Goal: Task Accomplishment & Management: Manage account settings

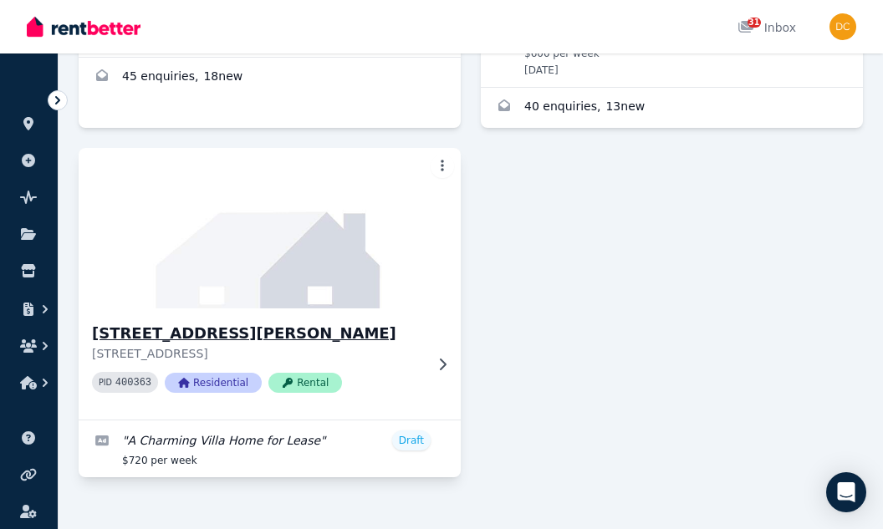
scroll to position [546, 0]
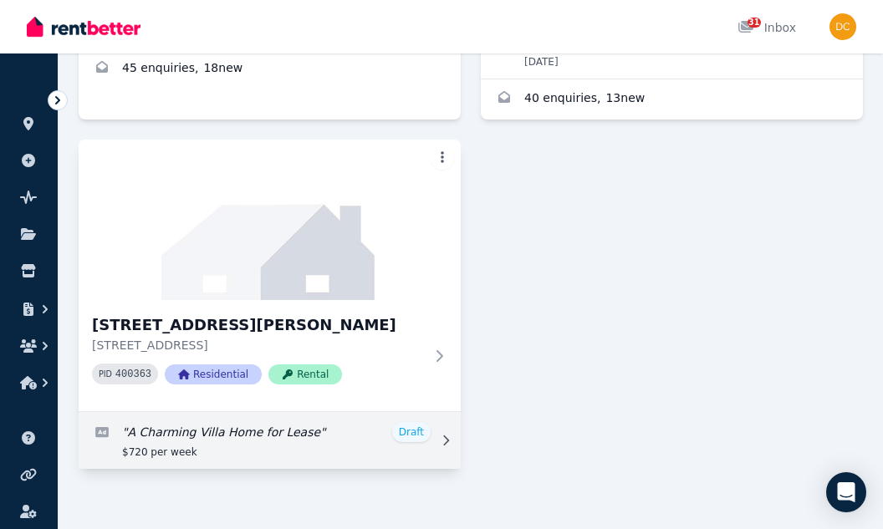
click at [415, 419] on link "Edit listing: A Charming Villa Home for Lease" at bounding box center [270, 440] width 382 height 57
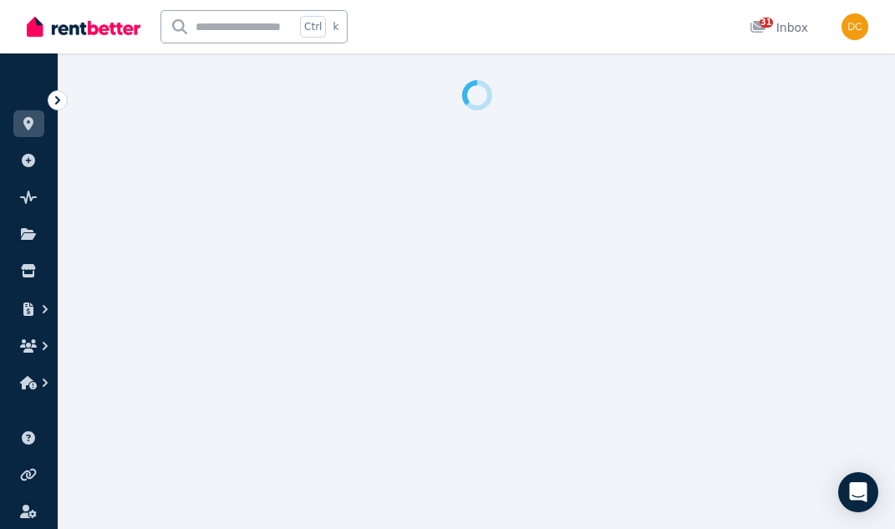
select select "***"
select select "**********"
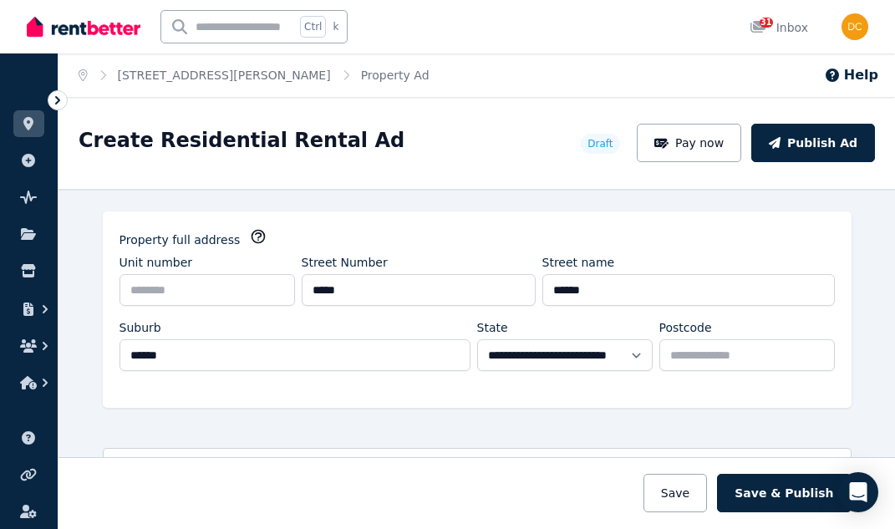
scroll to position [167, 0]
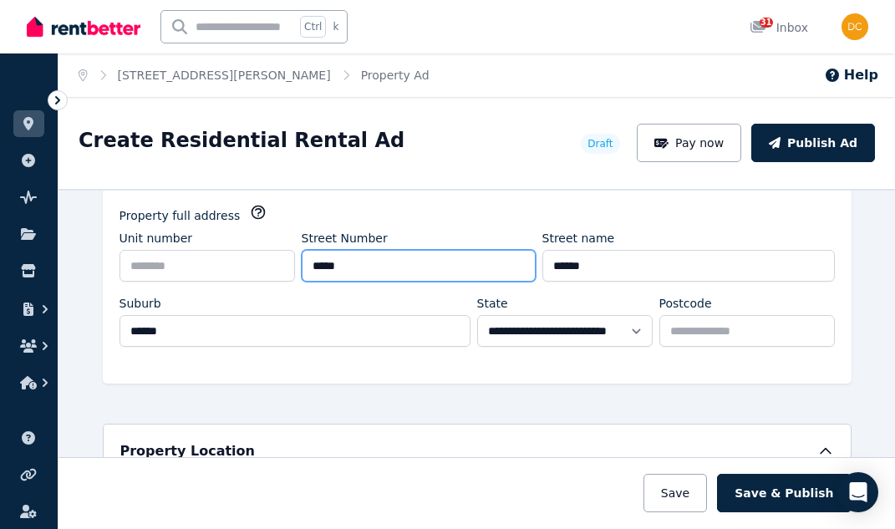
click at [349, 273] on input "*****" at bounding box center [419, 266] width 234 height 32
click at [329, 267] on input "*****" at bounding box center [419, 266] width 234 height 32
type input "****"
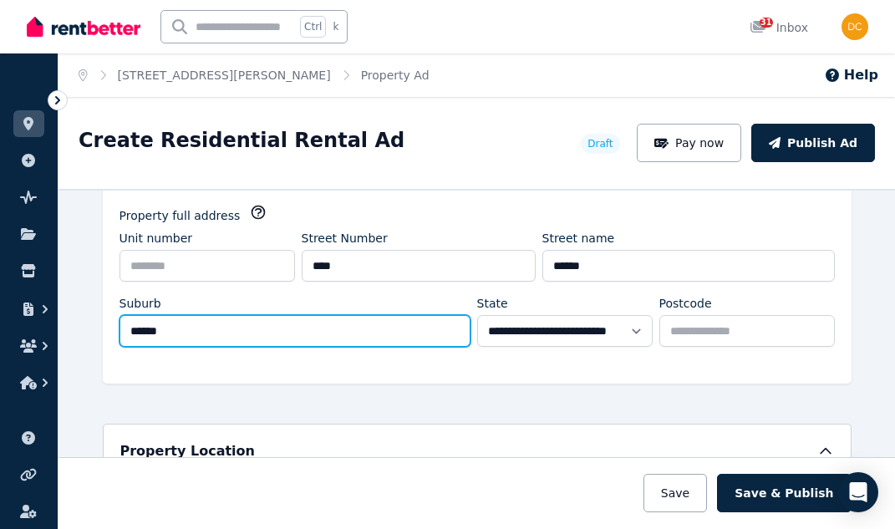
click at [381, 324] on input "******" at bounding box center [295, 331] width 351 height 32
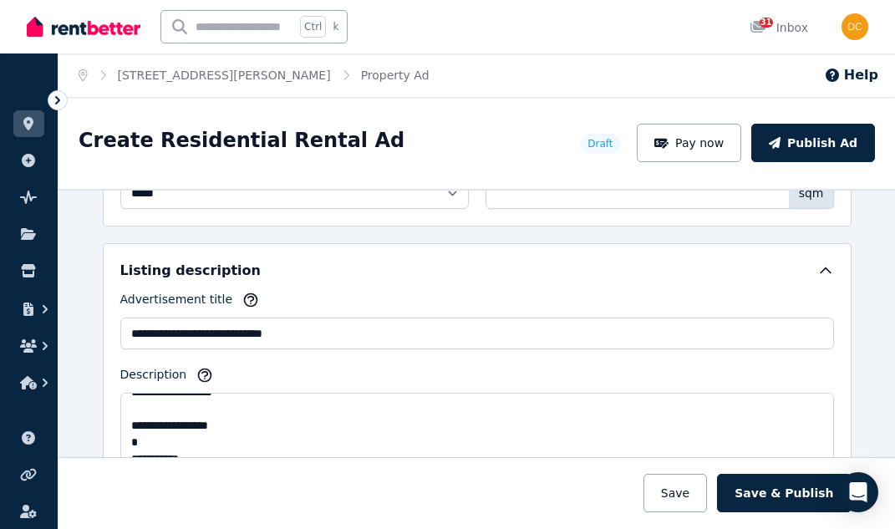
scroll to position [1003, 0]
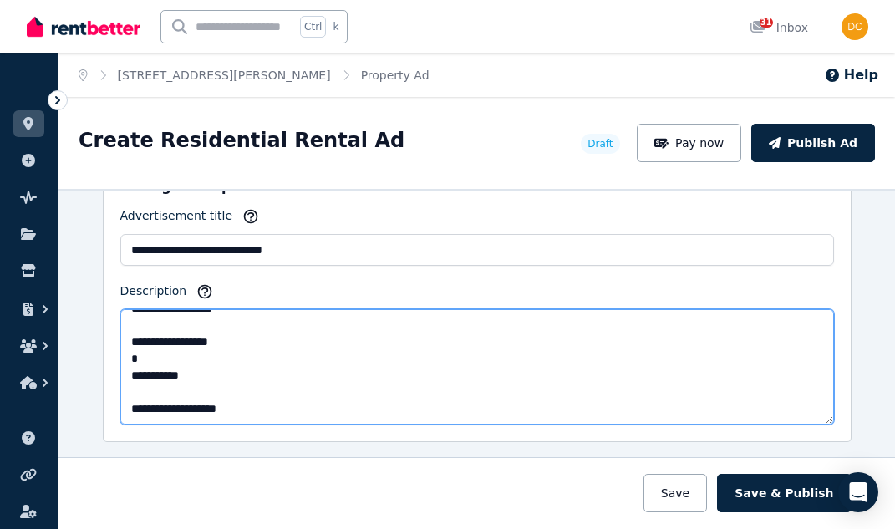
click at [130, 410] on textarea "**********" at bounding box center [477, 366] width 714 height 115
click at [123, 412] on textarea "**********" at bounding box center [477, 366] width 714 height 115
drag, startPoint x: 123, startPoint y: 374, endPoint x: 202, endPoint y: 376, distance: 79.5
click at [202, 376] on textarea "**********" at bounding box center [477, 366] width 714 height 115
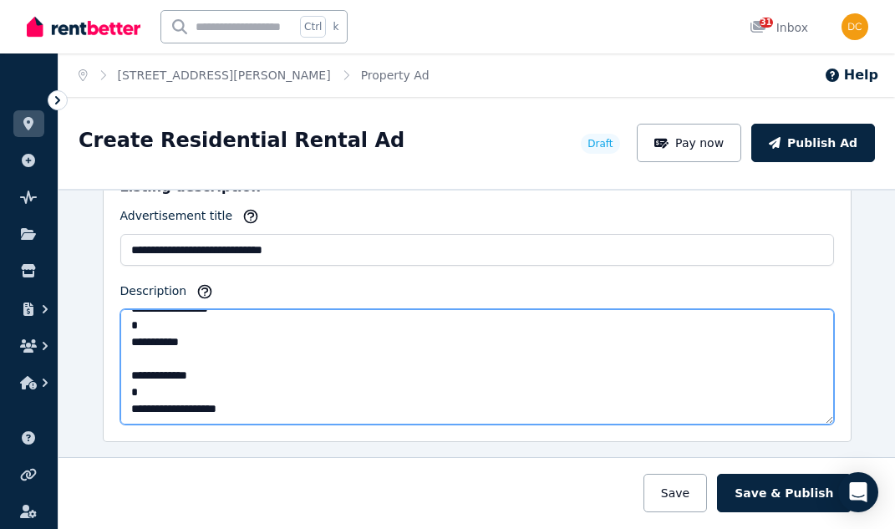
click at [125, 410] on textarea "**********" at bounding box center [477, 366] width 714 height 115
drag, startPoint x: 125, startPoint y: 410, endPoint x: 230, endPoint y: 408, distance: 105.4
click at [230, 408] on textarea "**********" at bounding box center [477, 366] width 714 height 115
click at [130, 406] on textarea "**********" at bounding box center [477, 366] width 714 height 115
paste textarea "**********"
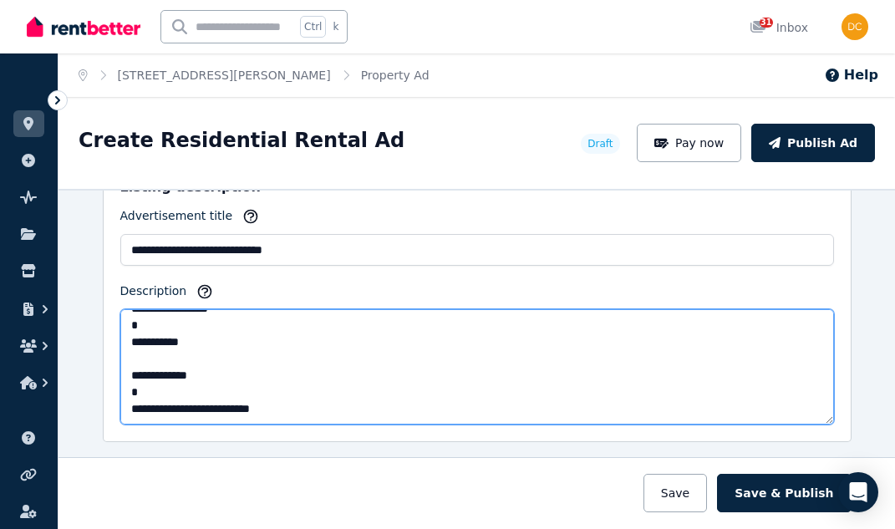
click at [291, 403] on textarea "**********" at bounding box center [477, 366] width 714 height 115
click at [145, 408] on textarea "**********" at bounding box center [477, 366] width 714 height 115
drag, startPoint x: 172, startPoint y: 405, endPoint x: 139, endPoint y: 417, distance: 35.7
click at [139, 417] on textarea "**********" at bounding box center [477, 366] width 714 height 115
click at [233, 413] on textarea "**********" at bounding box center [477, 366] width 714 height 115
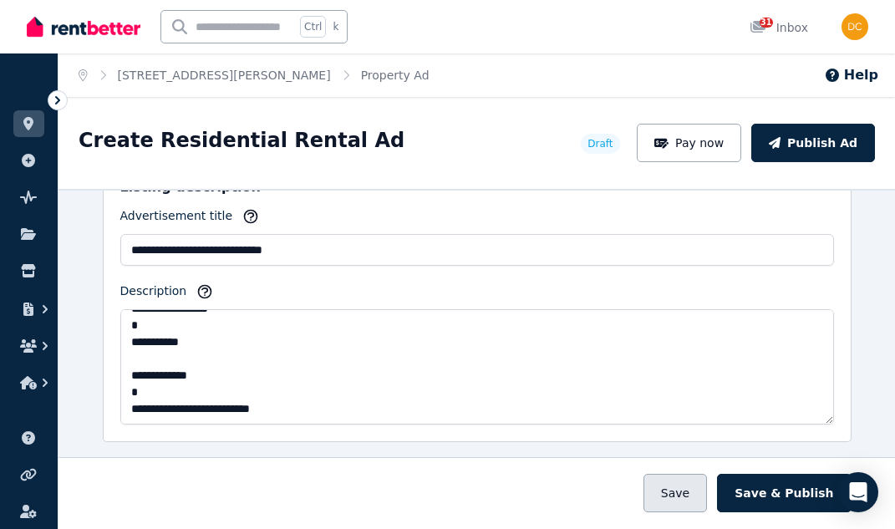
click at [682, 497] on button "Save" at bounding box center [676, 493] width 64 height 38
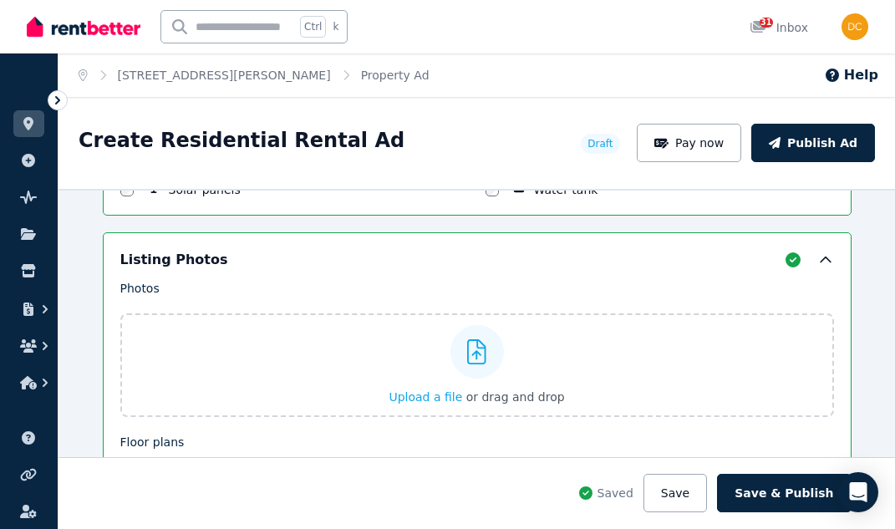
scroll to position [2090, 0]
click at [474, 354] on icon at bounding box center [476, 351] width 19 height 25
click at [0, 0] on input "Upload a file or drag and drop" at bounding box center [0, 0] width 0 height 0
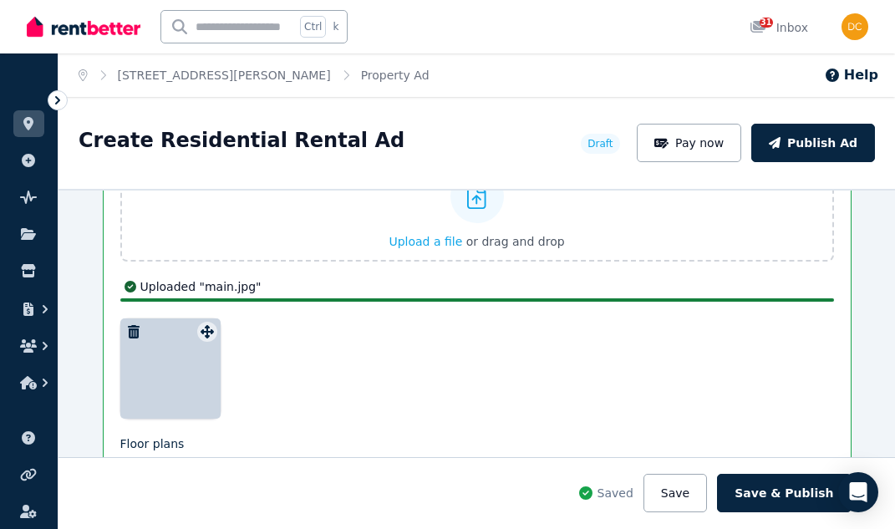
scroll to position [2257, 0]
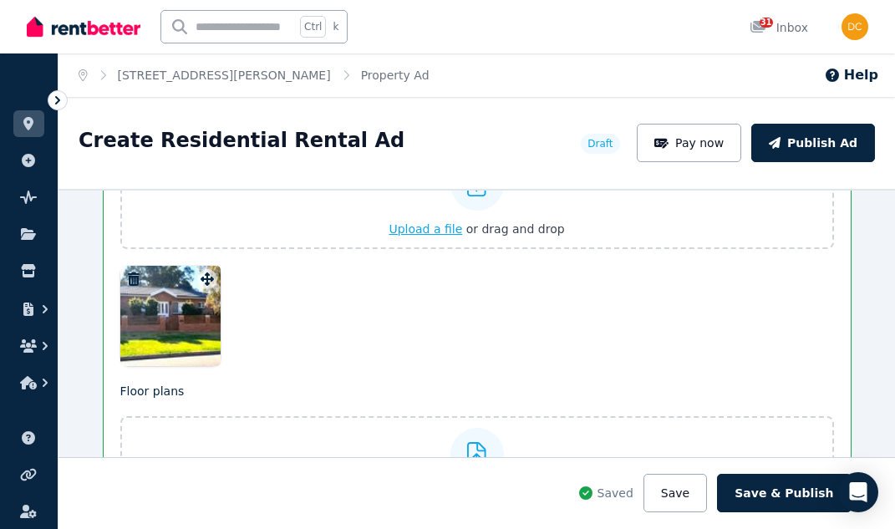
click at [438, 224] on span "Upload a file" at bounding box center [426, 228] width 74 height 13
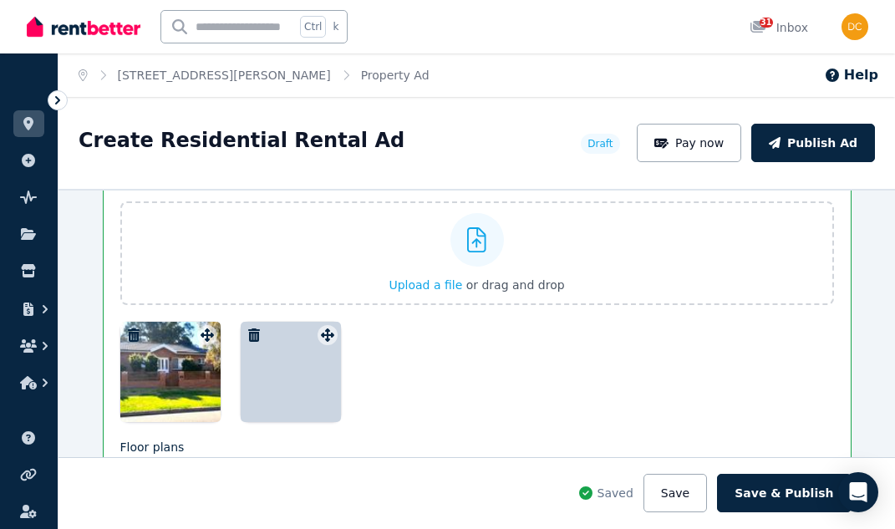
scroll to position [2173, 0]
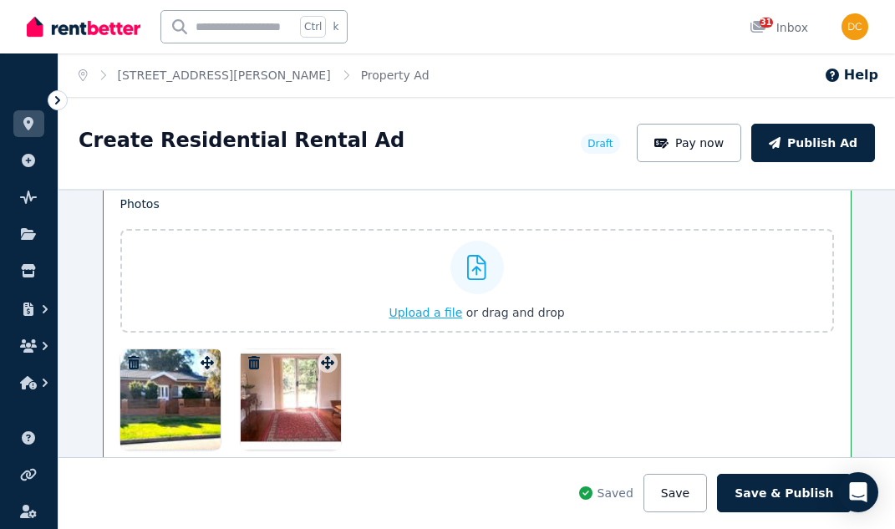
click at [445, 309] on span "Upload a file" at bounding box center [426, 312] width 74 height 13
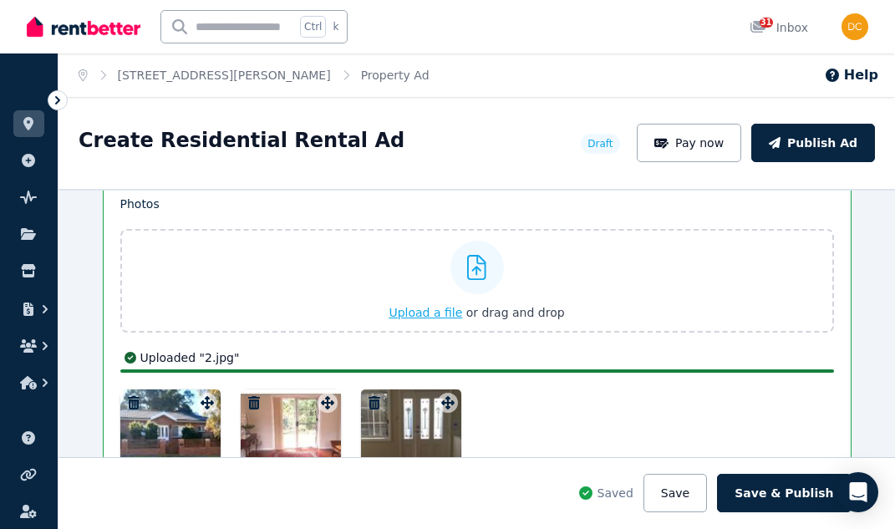
click at [430, 306] on span "Upload a file" at bounding box center [426, 312] width 74 height 13
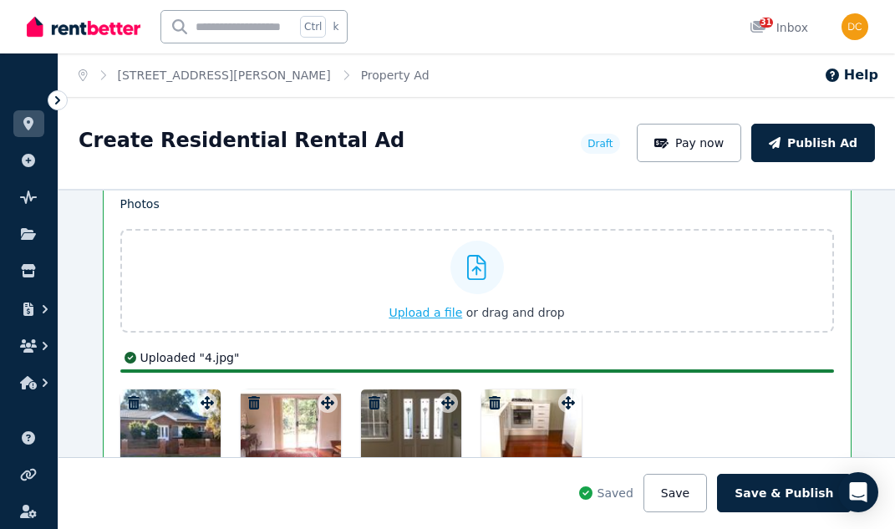
click at [443, 311] on span "Upload a file" at bounding box center [426, 312] width 74 height 13
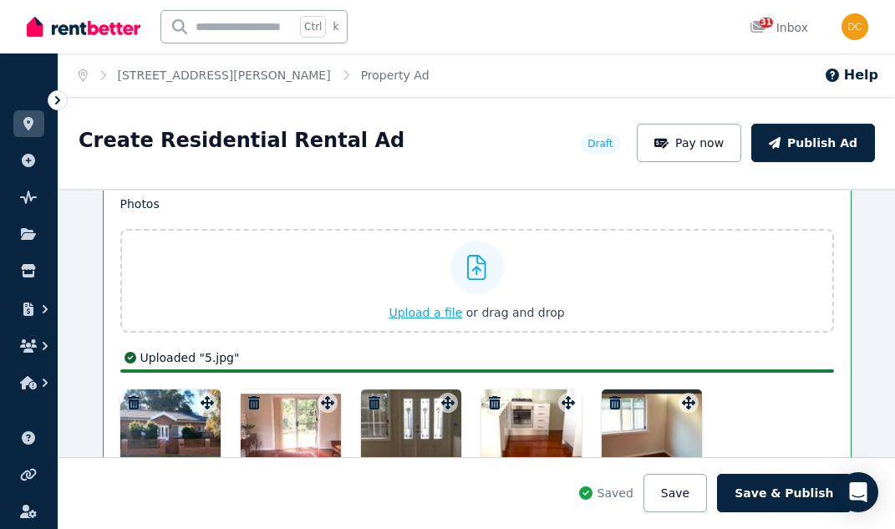
click at [418, 310] on span "Upload a file" at bounding box center [426, 312] width 74 height 13
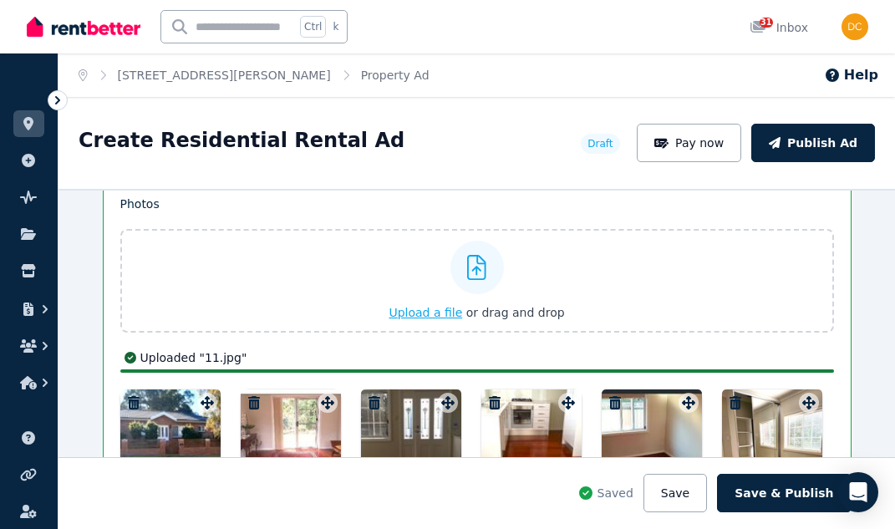
click at [443, 316] on span "Upload a file" at bounding box center [426, 312] width 74 height 13
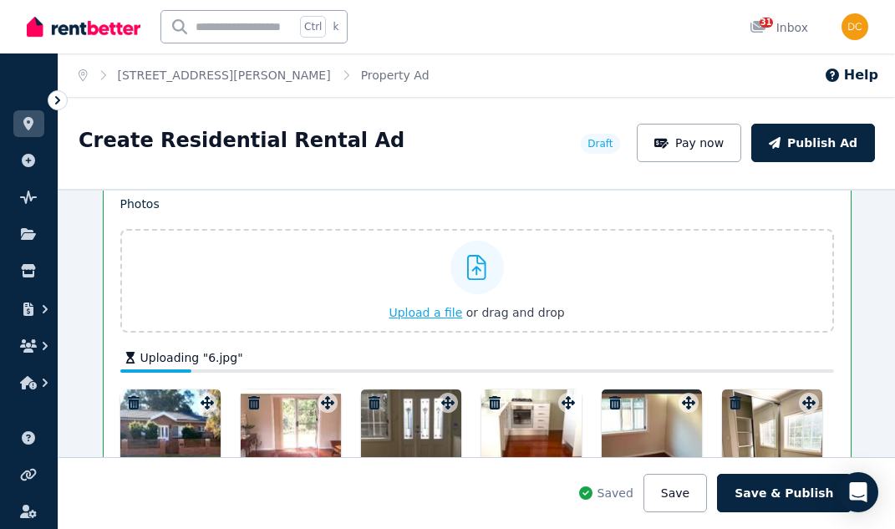
scroll to position [2257, 0]
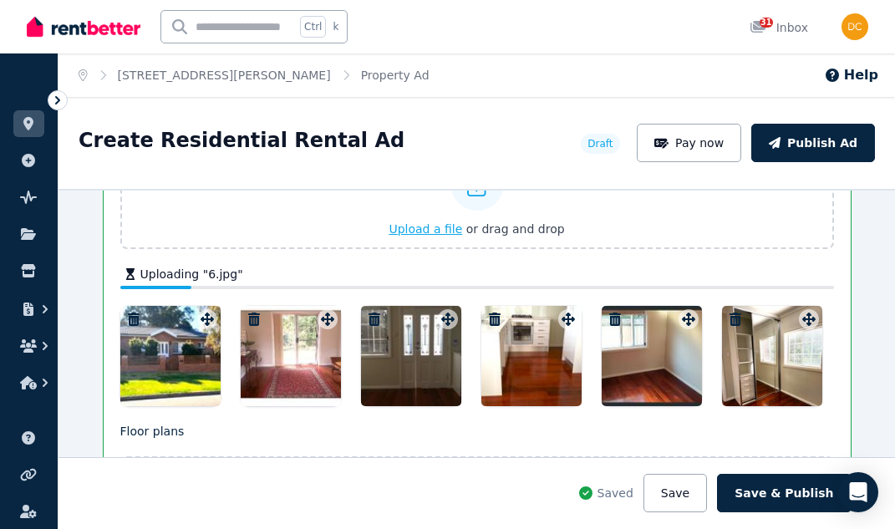
click at [446, 233] on span "Upload a file" at bounding box center [426, 228] width 74 height 13
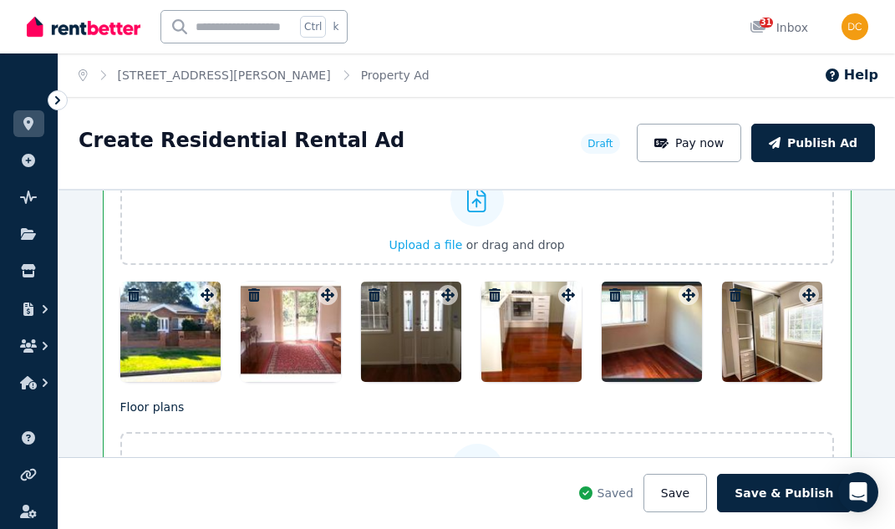
scroll to position [2248, 0]
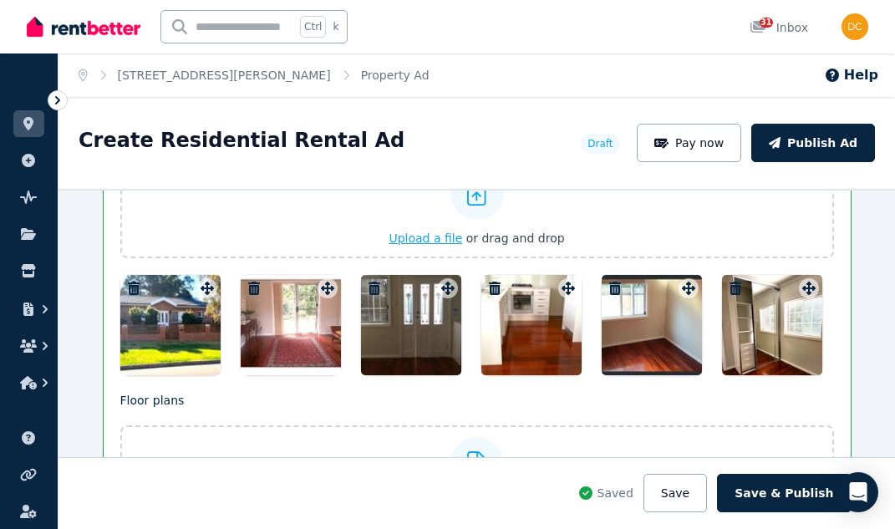
click at [441, 240] on span "Upload a file" at bounding box center [426, 238] width 74 height 13
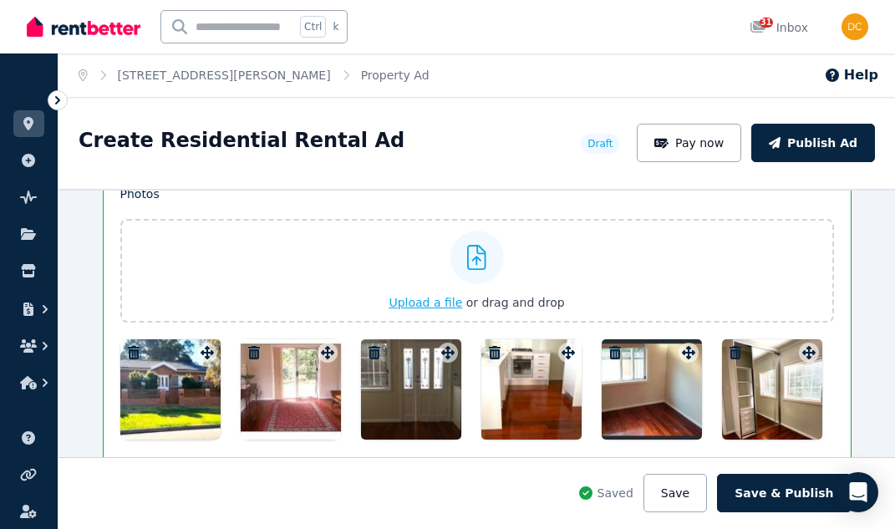
scroll to position [2164, 0]
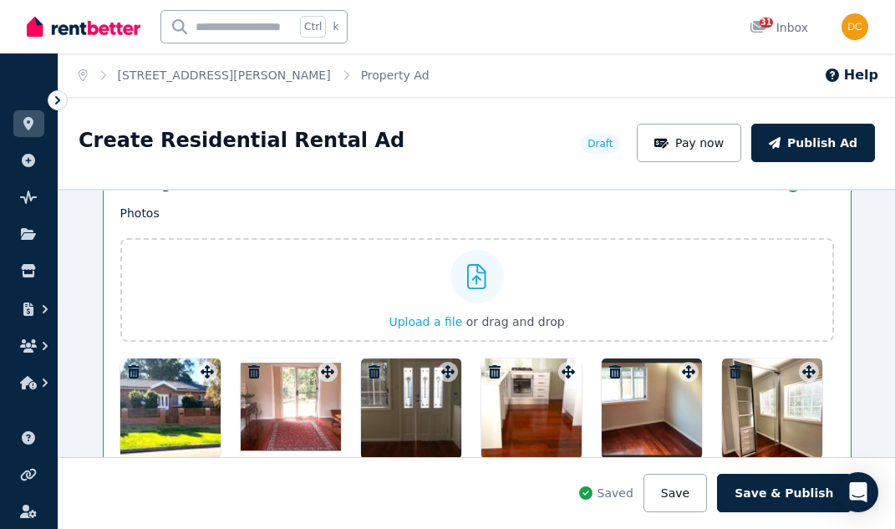
click at [806, 372] on div "Photos Upload a file or drag and drop Uploaded " main.jpg " Uploaded " 3.jpg " …" at bounding box center [477, 332] width 714 height 254
drag, startPoint x: 806, startPoint y: 372, endPoint x: 797, endPoint y: 393, distance: 22.8
click at [797, 393] on div at bounding box center [772, 409] width 100 height 100
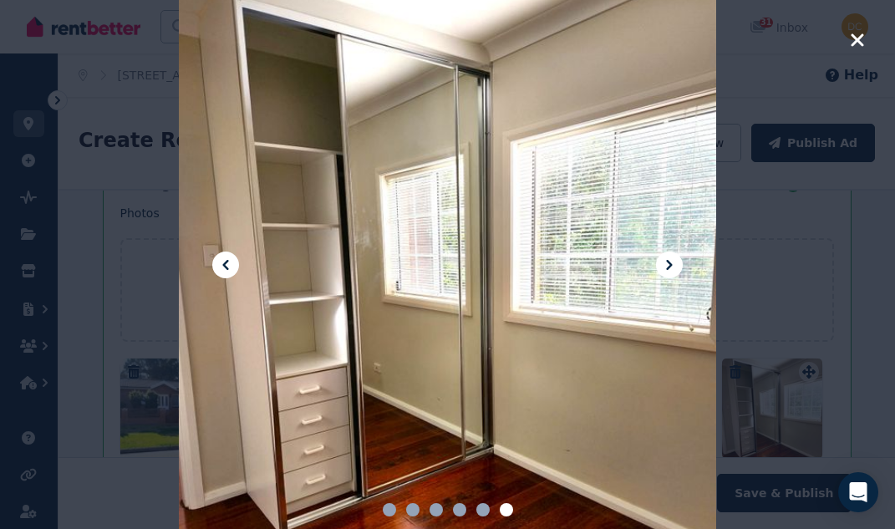
drag, startPoint x: 797, startPoint y: 393, endPoint x: 489, endPoint y: 298, distance: 321.8
click at [489, 298] on div at bounding box center [447, 265] width 537 height 538
click at [859, 44] on icon "button" at bounding box center [857, 40] width 15 height 20
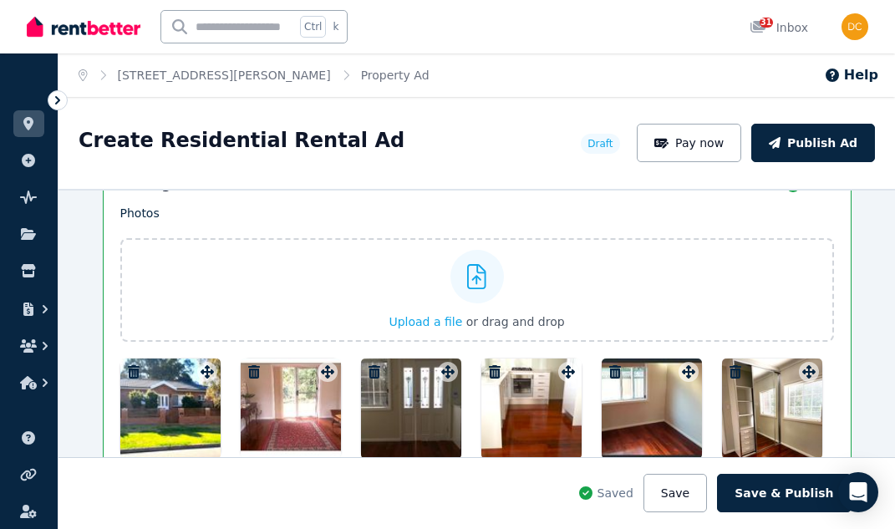
drag, startPoint x: 777, startPoint y: 395, endPoint x: 775, endPoint y: 434, distance: 38.5
click at [775, 434] on div at bounding box center [772, 409] width 100 height 100
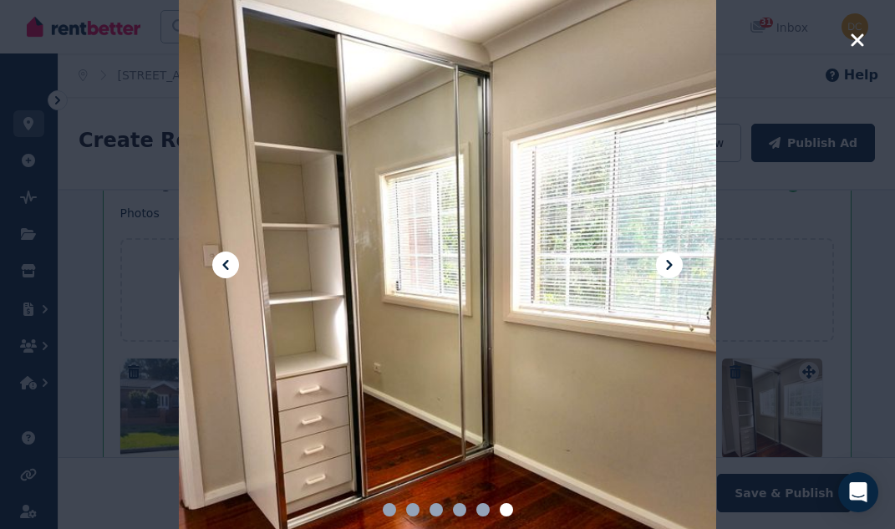
click at [672, 265] on icon at bounding box center [669, 265] width 6 height 10
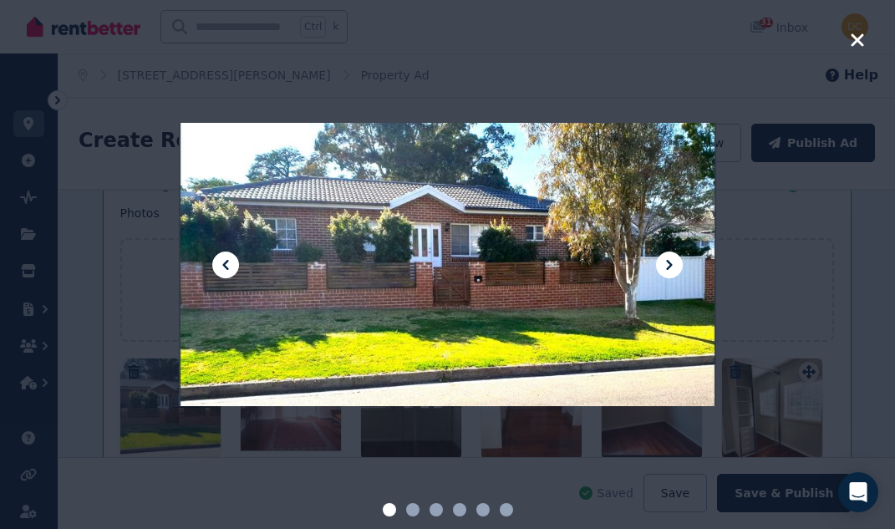
click at [672, 265] on icon at bounding box center [669, 265] width 6 height 10
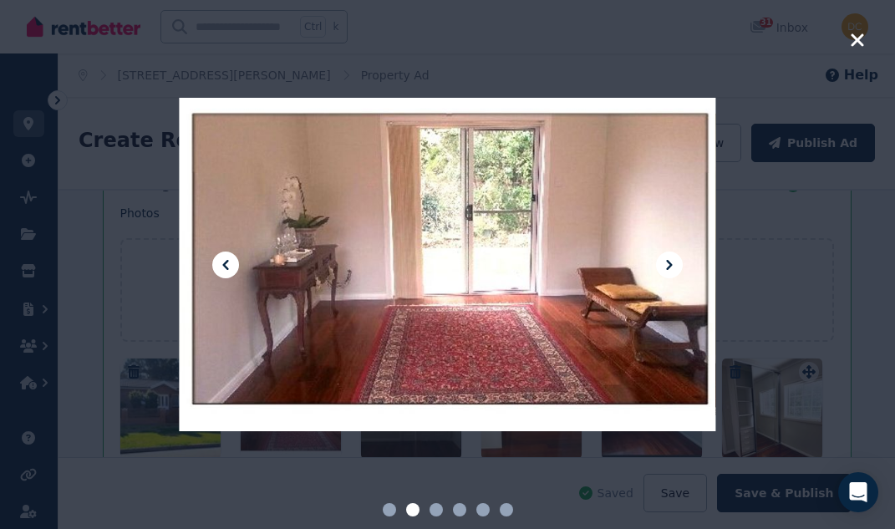
click at [672, 265] on icon at bounding box center [669, 265] width 6 height 10
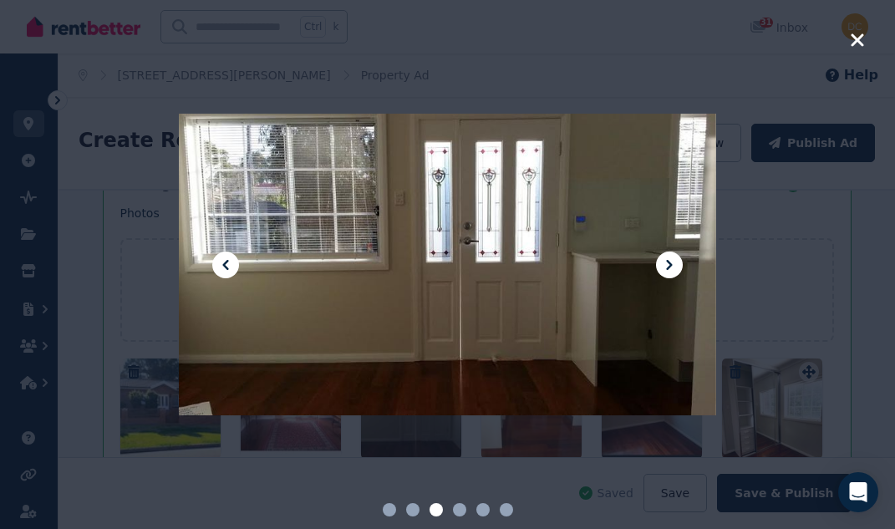
click at [868, 53] on div at bounding box center [447, 264] width 895 height 529
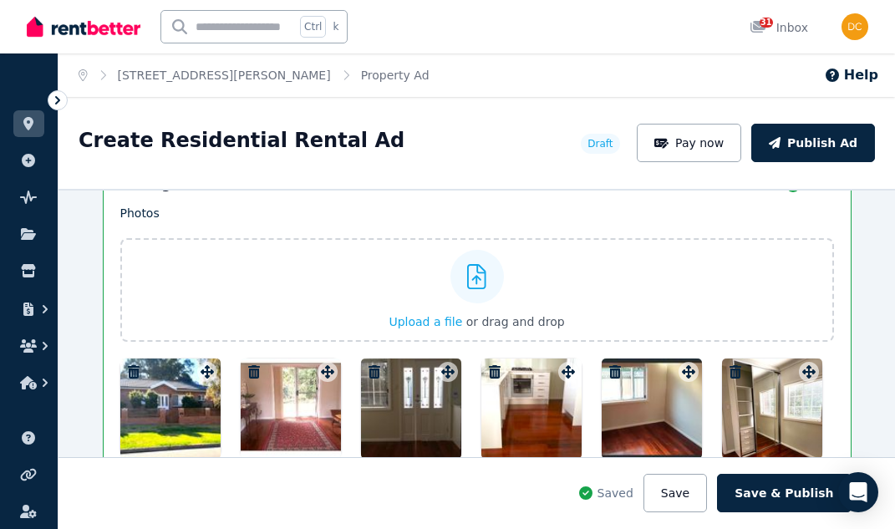
click at [369, 372] on icon "button" at bounding box center [375, 371] width 12 height 13
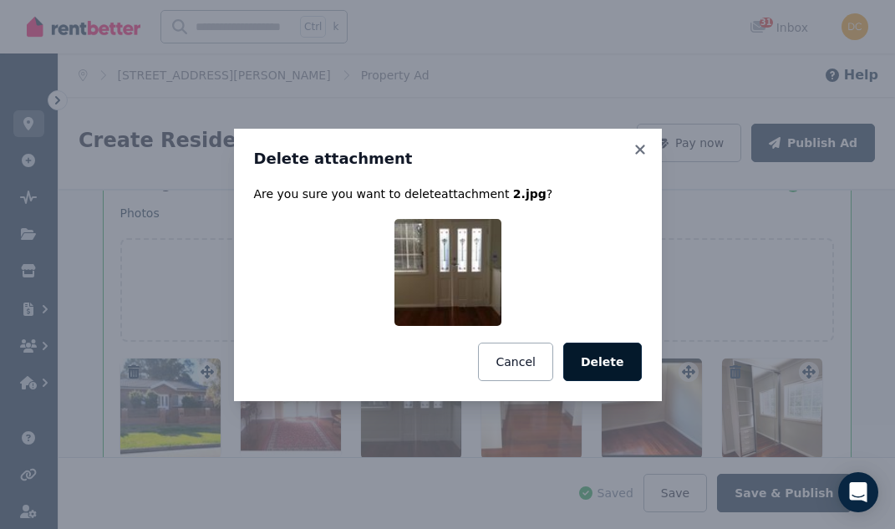
click at [593, 373] on button "Delete" at bounding box center [602, 362] width 79 height 38
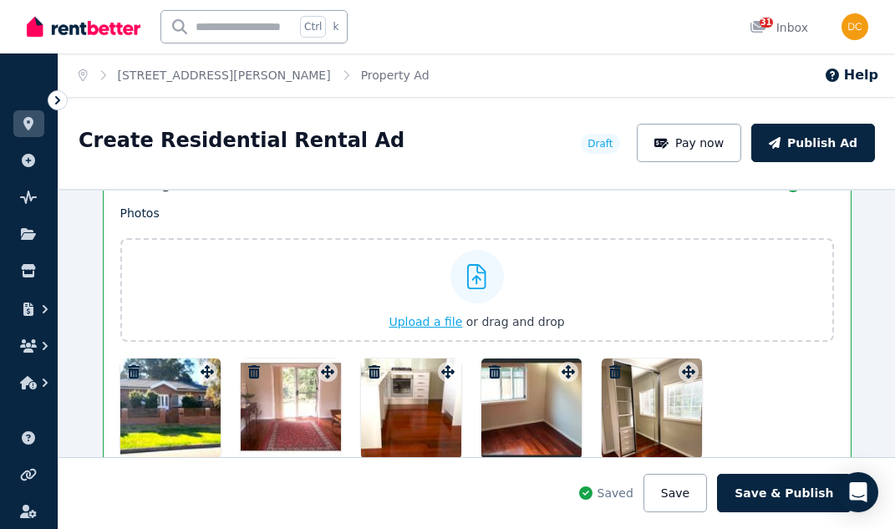
click at [475, 280] on icon at bounding box center [476, 276] width 19 height 25
click at [0, 0] on input "Upload a file or drag and drop" at bounding box center [0, 0] width 0 height 0
click at [441, 322] on span "Upload a file" at bounding box center [426, 321] width 74 height 13
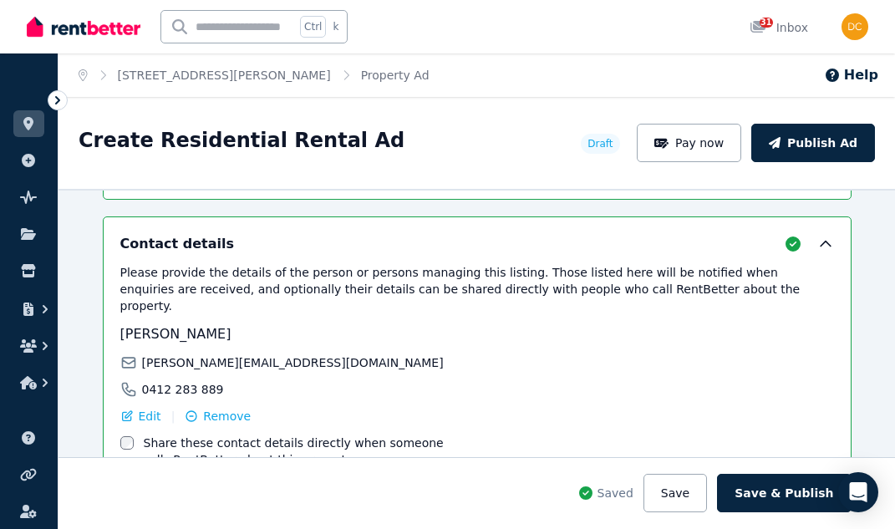
scroll to position [2749, 0]
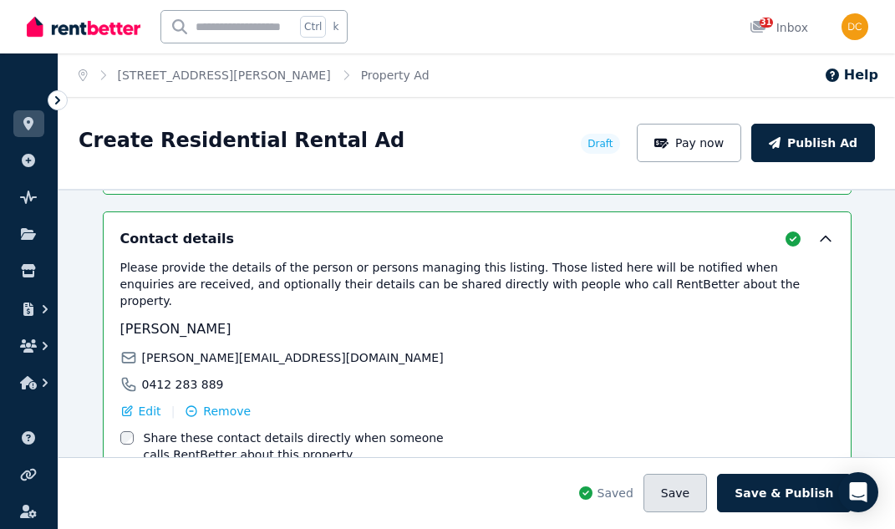
click at [690, 481] on button "Save" at bounding box center [676, 493] width 64 height 38
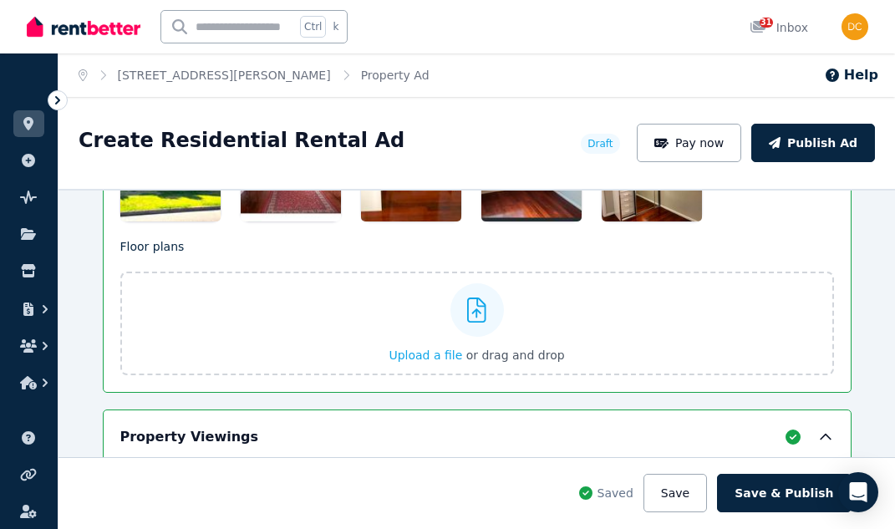
scroll to position [2415, 0]
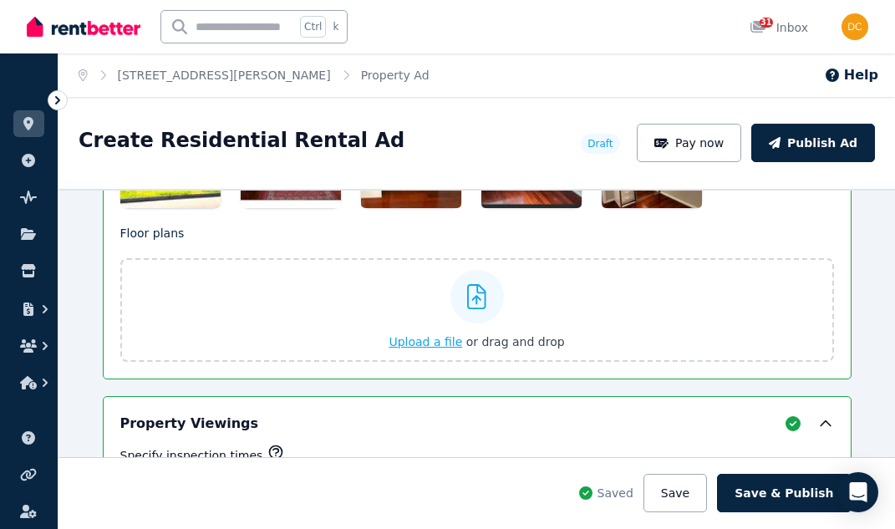
click at [433, 344] on span "Upload a file" at bounding box center [426, 341] width 74 height 13
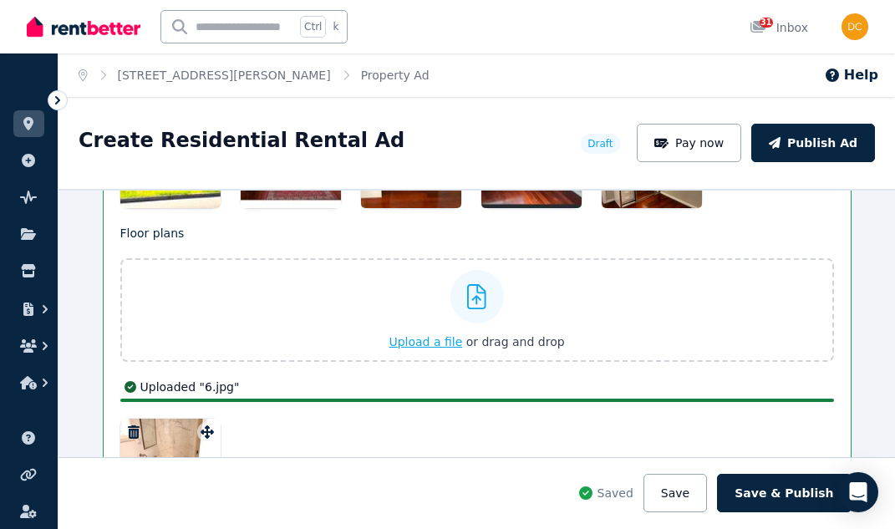
click at [428, 344] on span "Upload a file" at bounding box center [426, 341] width 74 height 13
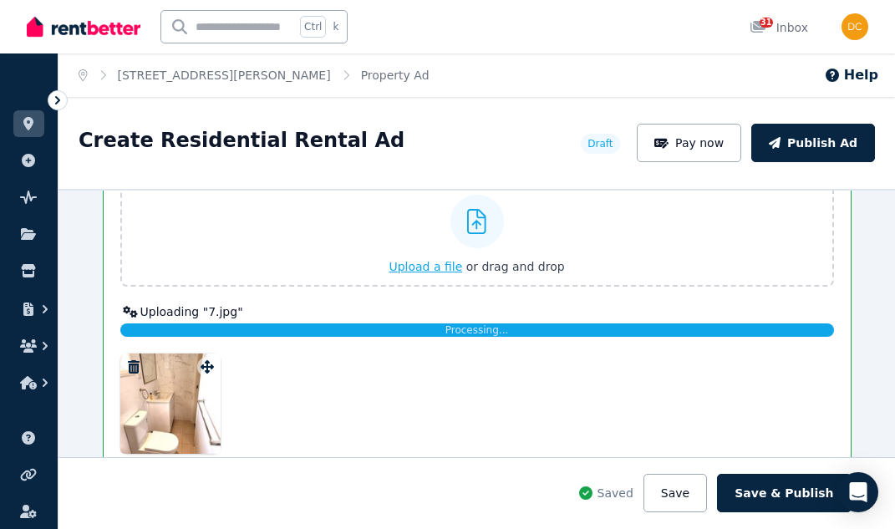
scroll to position [2499, 0]
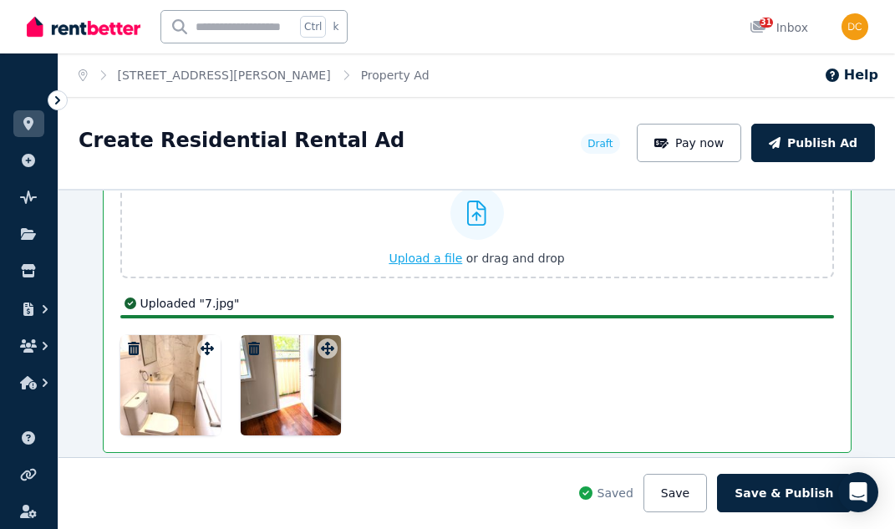
click at [423, 255] on span "Upload a file" at bounding box center [426, 258] width 74 height 13
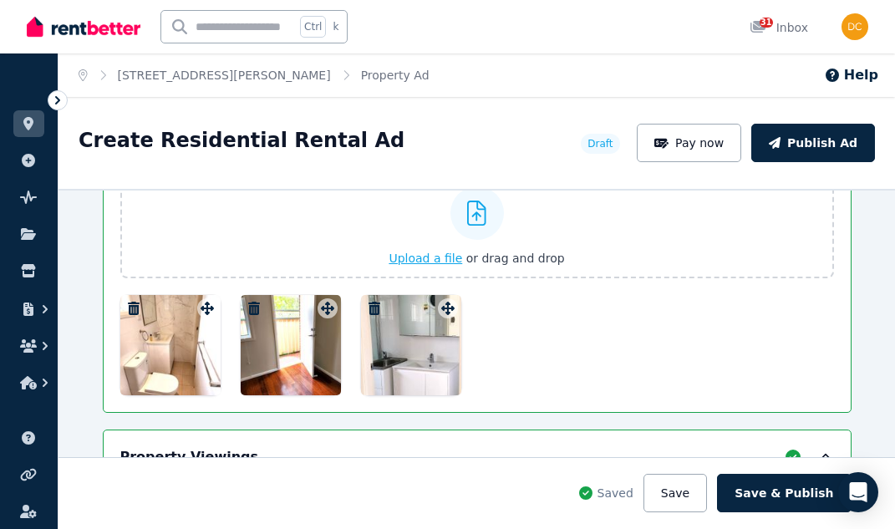
click at [425, 257] on span "Upload a file" at bounding box center [426, 258] width 74 height 13
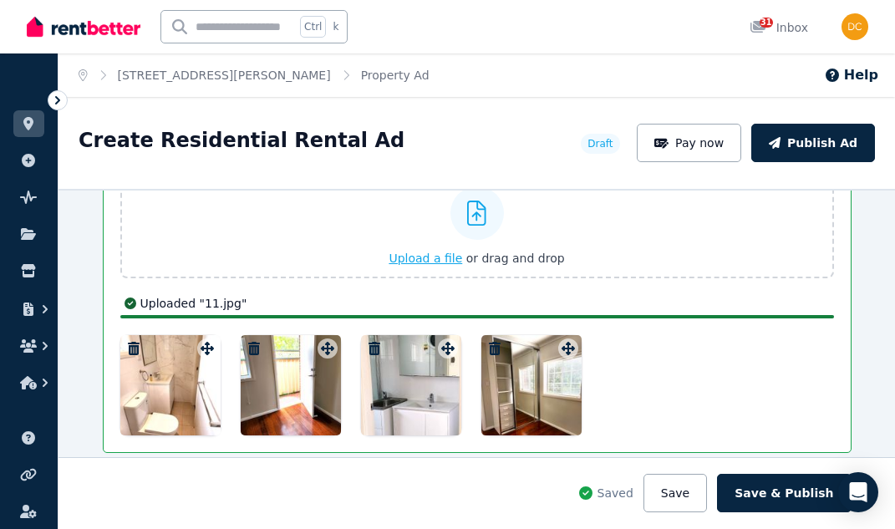
click at [446, 258] on span "Upload a file" at bounding box center [426, 258] width 74 height 13
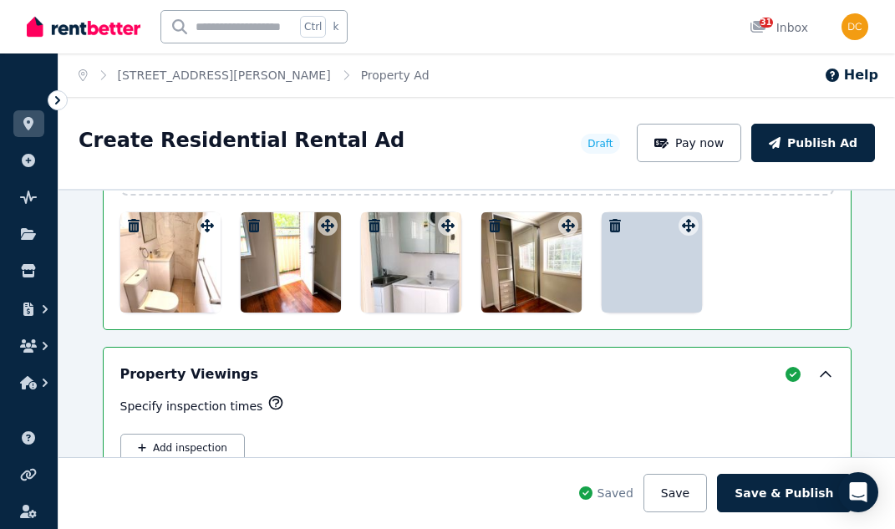
scroll to position [2582, 0]
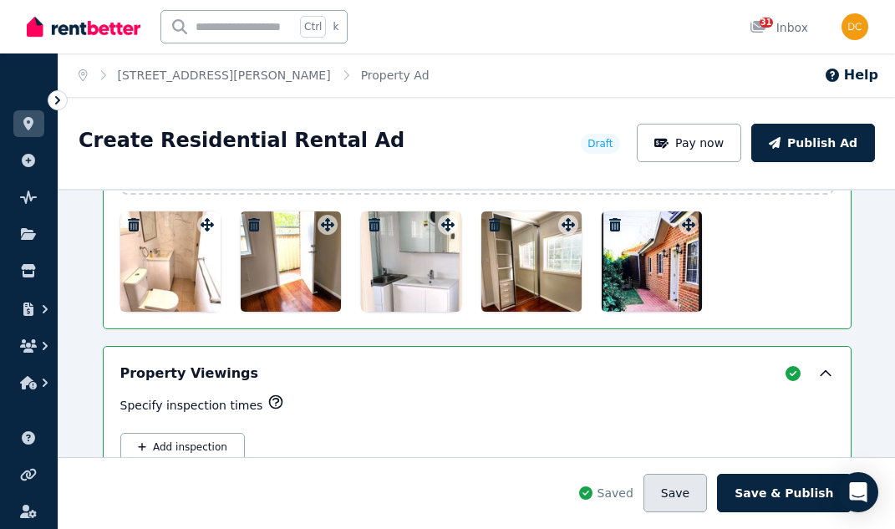
click at [703, 498] on button "Save" at bounding box center [676, 493] width 64 height 38
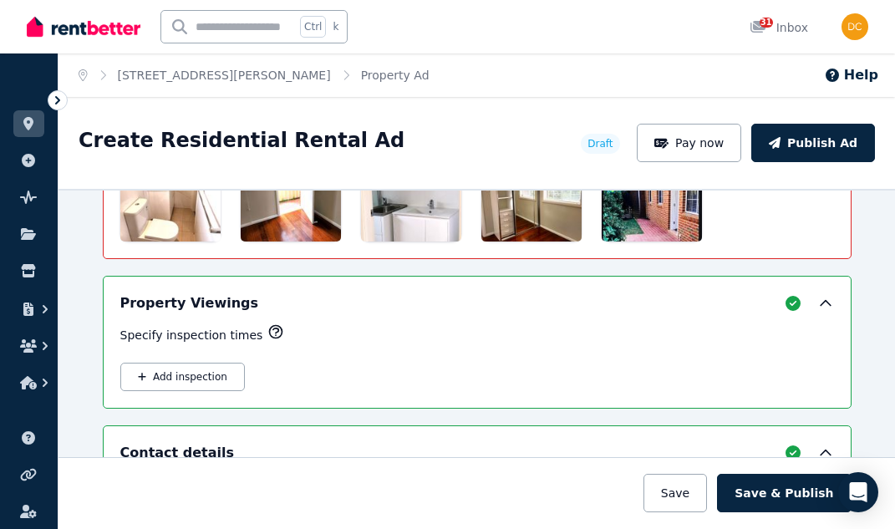
scroll to position [2652, 0]
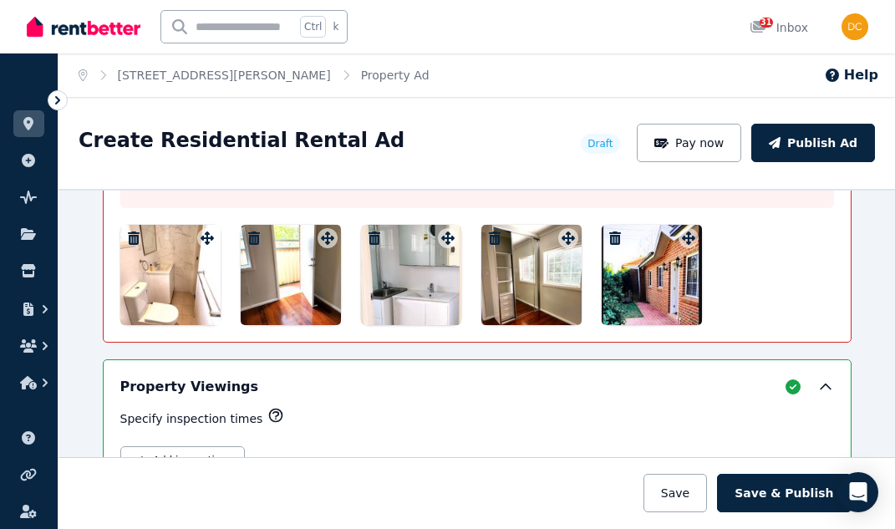
click at [493, 241] on icon "button" at bounding box center [495, 238] width 12 height 13
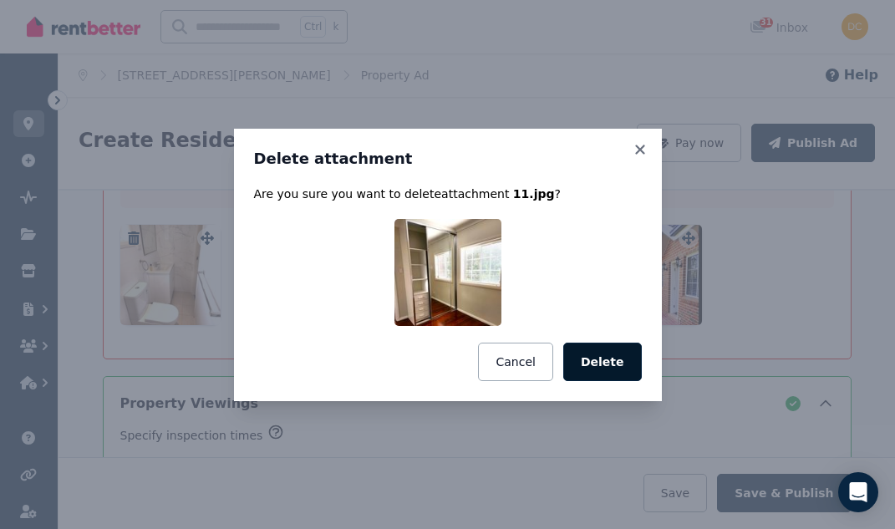
click at [578, 357] on button "Delete" at bounding box center [602, 362] width 79 height 38
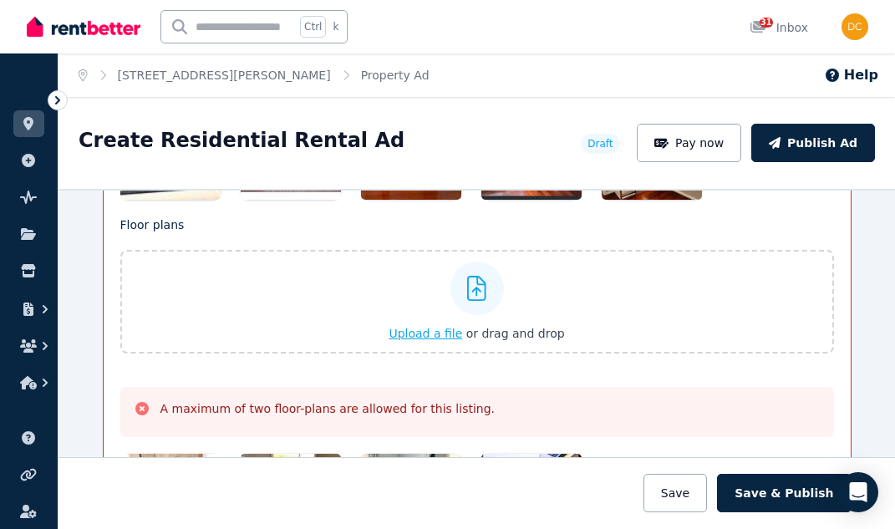
scroll to position [2402, 0]
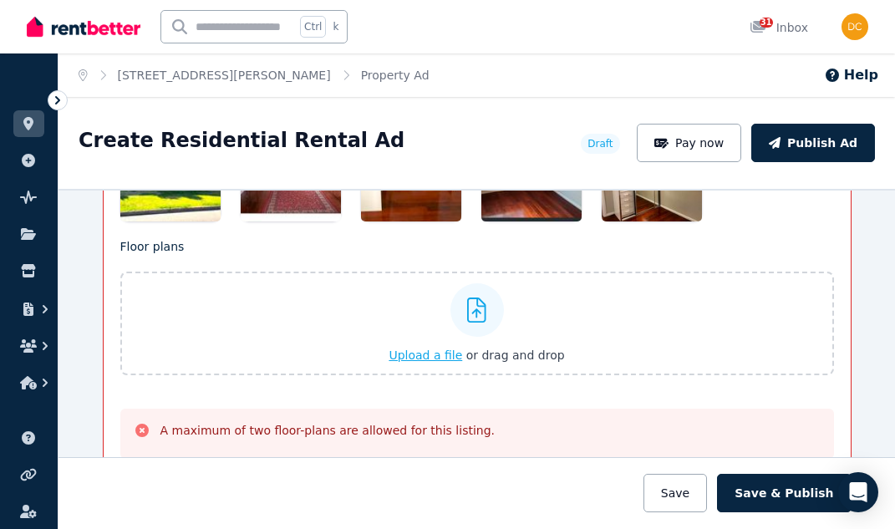
click at [467, 319] on icon at bounding box center [476, 310] width 19 height 25
click at [0, 0] on input "Upload a file or drag and drop" at bounding box center [0, 0] width 0 height 0
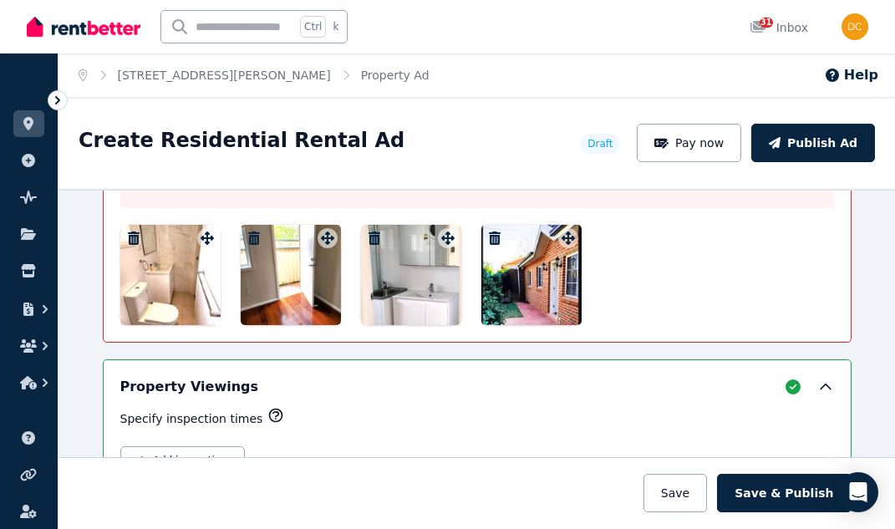
drag, startPoint x: 503, startPoint y: 304, endPoint x: 273, endPoint y: 291, distance: 231.1
click at [273, 291] on div at bounding box center [477, 275] width 714 height 100
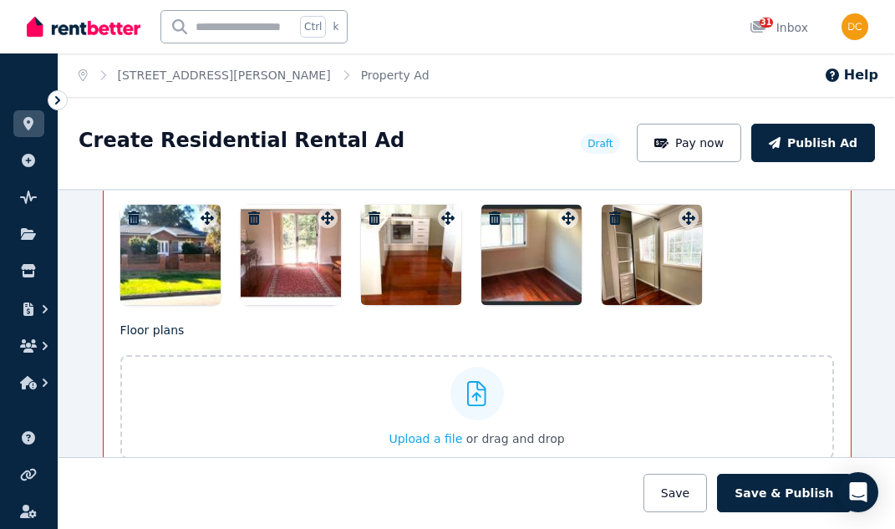
scroll to position [2402, 0]
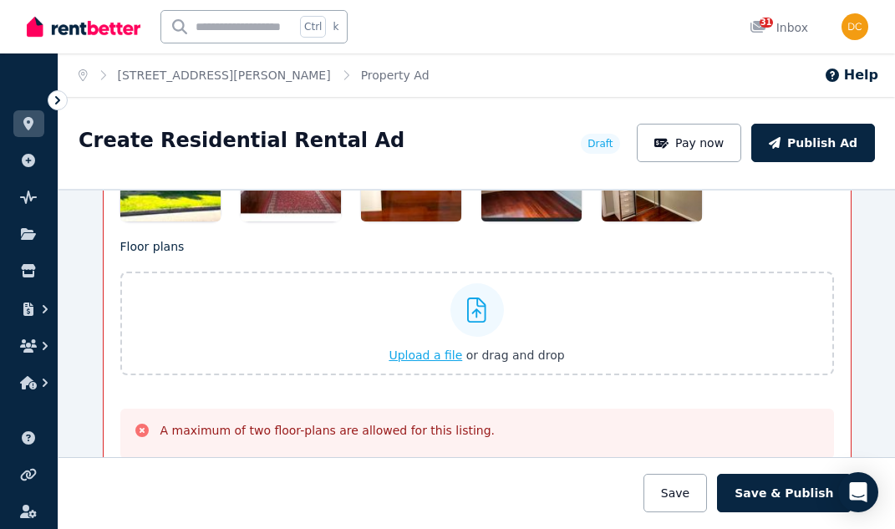
click at [442, 349] on span "Upload a file" at bounding box center [426, 355] width 74 height 13
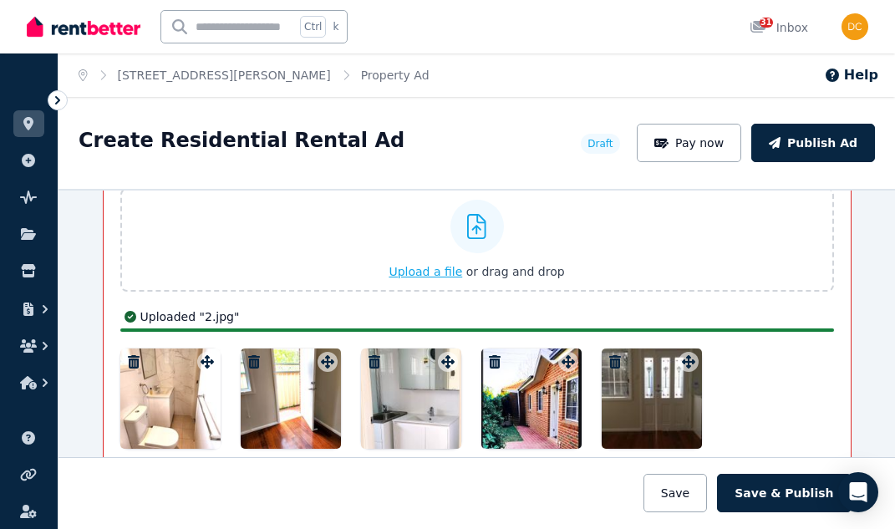
scroll to position [2569, 0]
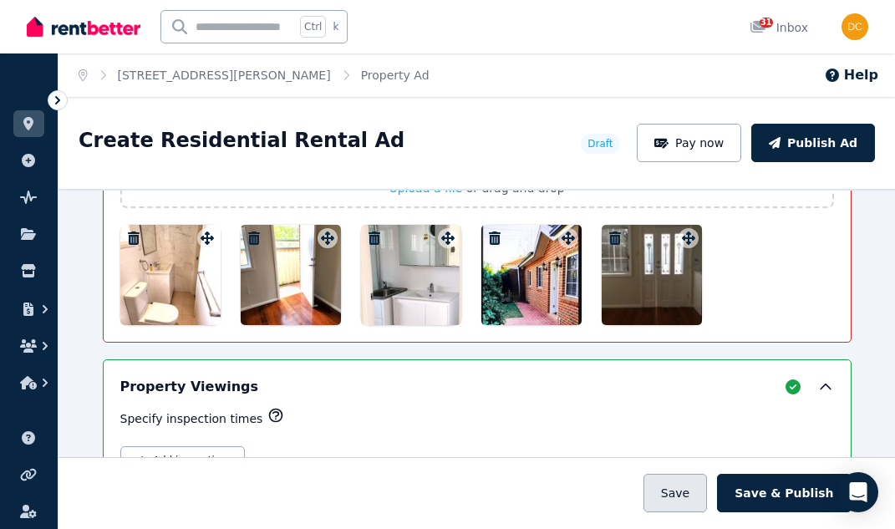
click at [707, 502] on button "Save" at bounding box center [676, 493] width 64 height 38
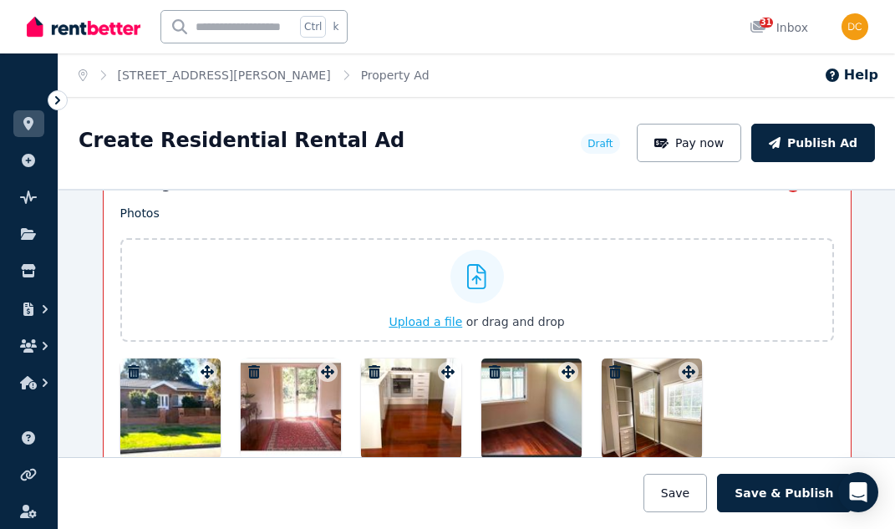
scroll to position [2067, 0]
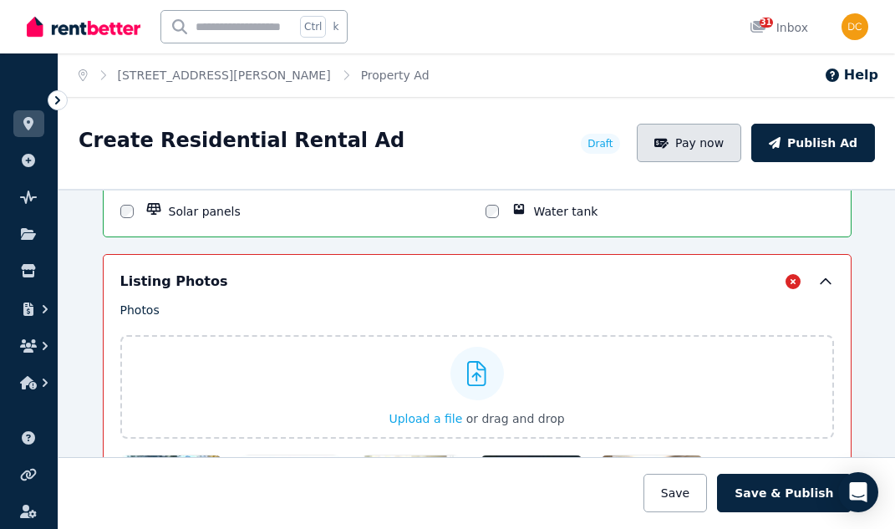
click at [677, 153] on button "Pay now" at bounding box center [689, 143] width 105 height 38
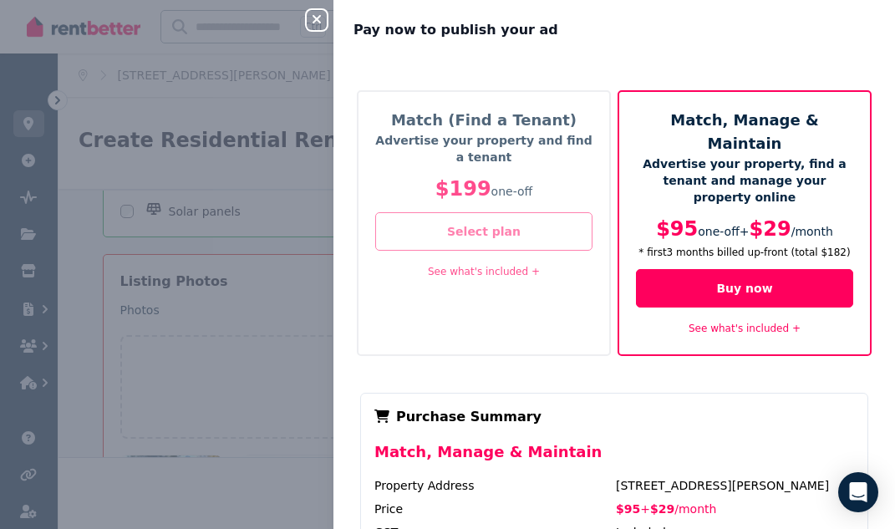
click at [553, 237] on button "Select plan" at bounding box center [483, 231] width 217 height 38
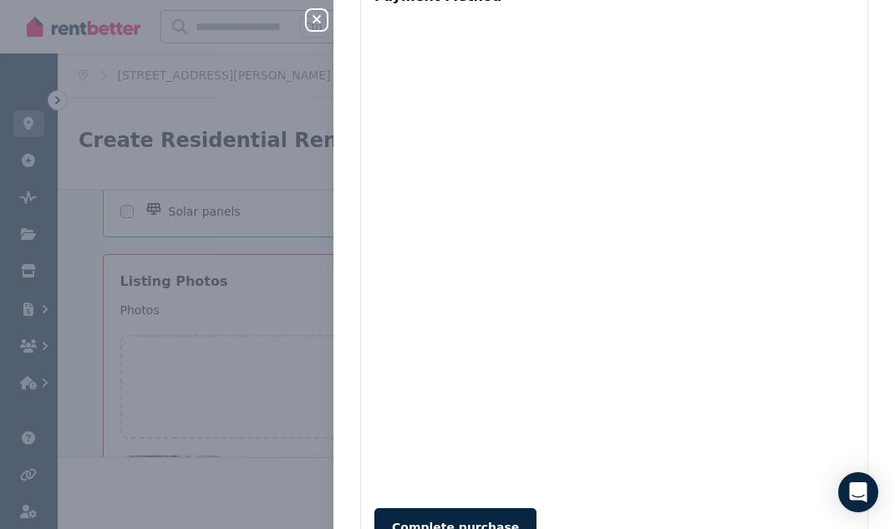
scroll to position [720, 0]
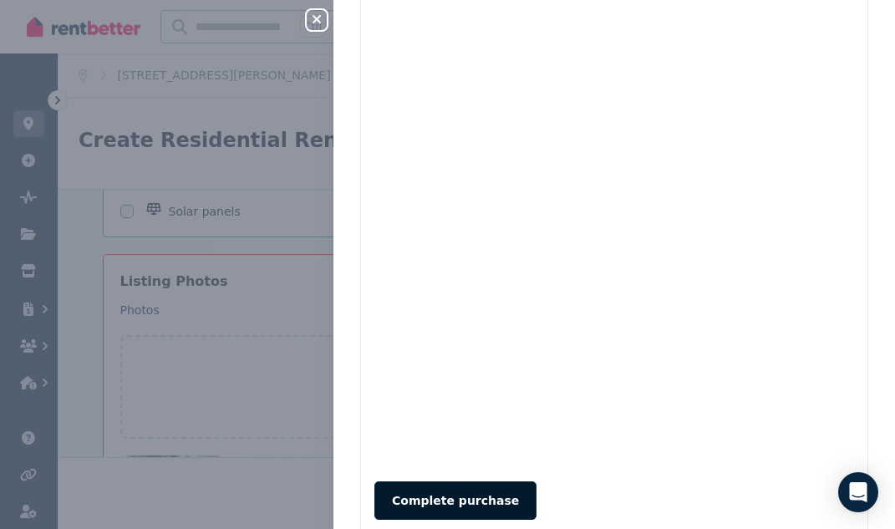
click at [482, 481] on button "Complete purchase" at bounding box center [455, 500] width 162 height 38
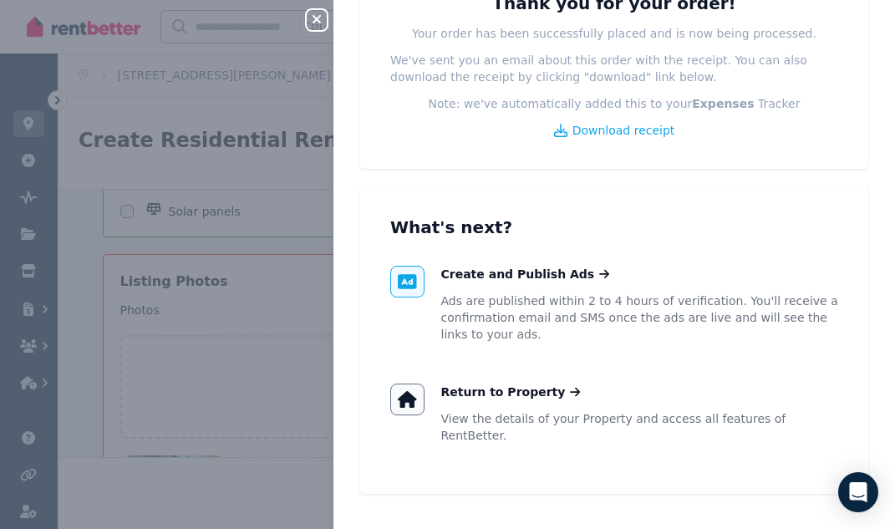
scroll to position [177, 0]
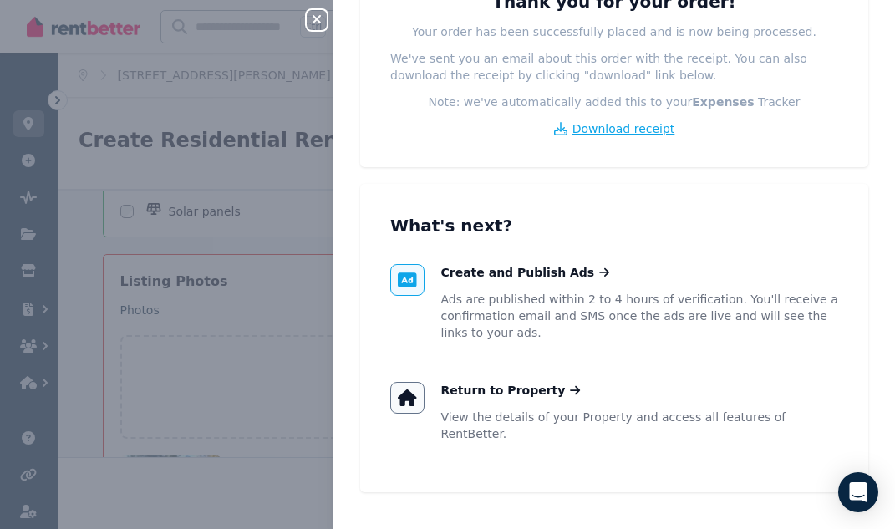
click at [578, 126] on span "Download receipt" at bounding box center [624, 128] width 103 height 17
click at [283, 206] on div "Close panel Order details Thank you for your order! Your order has been success…" at bounding box center [447, 264] width 895 height 529
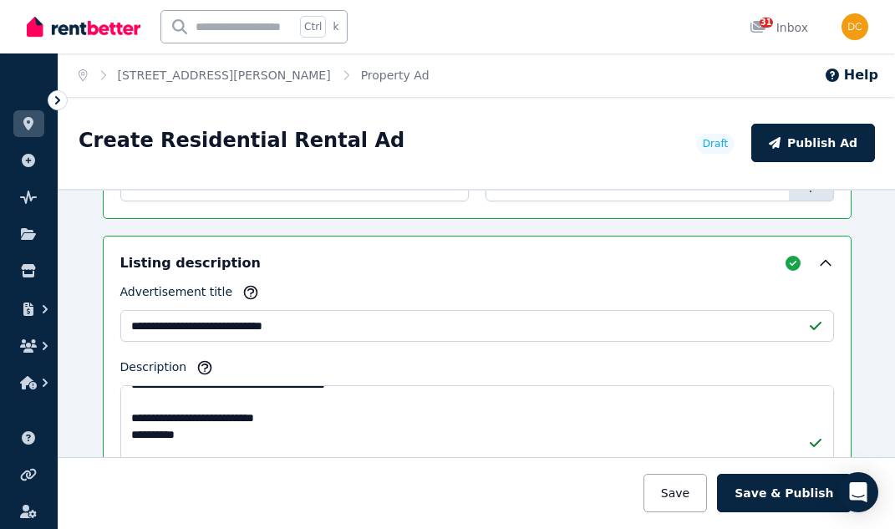
scroll to position [1087, 0]
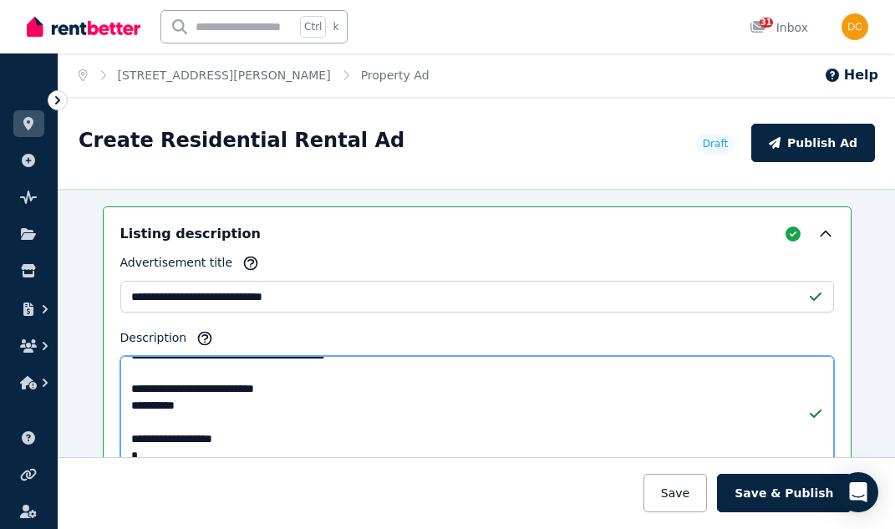
click at [321, 385] on textarea "**********" at bounding box center [477, 413] width 714 height 115
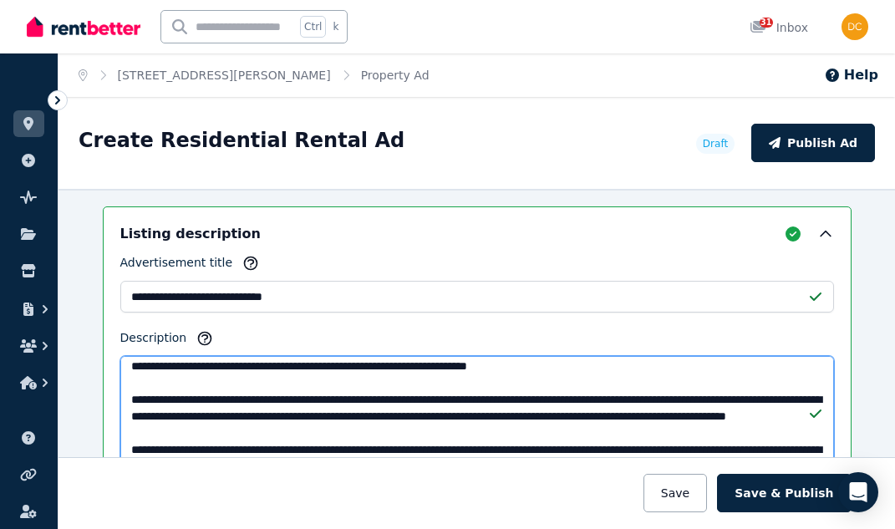
scroll to position [0, 0]
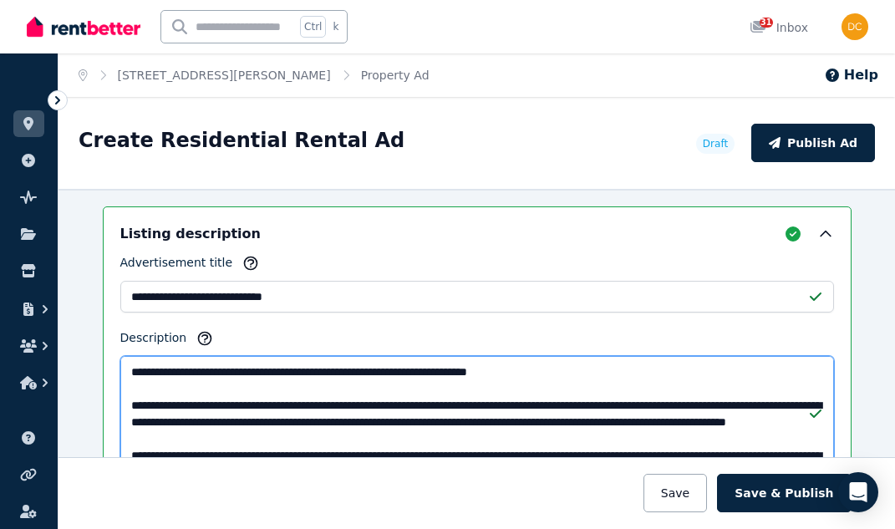
click at [552, 376] on textarea "**********" at bounding box center [477, 413] width 714 height 115
click at [684, 377] on textarea "**********" at bounding box center [477, 413] width 714 height 115
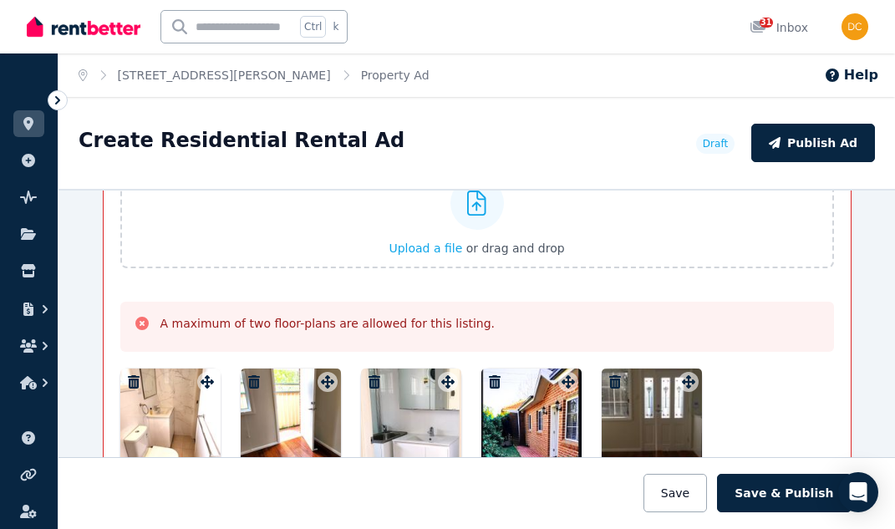
scroll to position [2508, 0]
type textarea "**********"
click at [246, 379] on icon "button" at bounding box center [254, 382] width 17 height 13
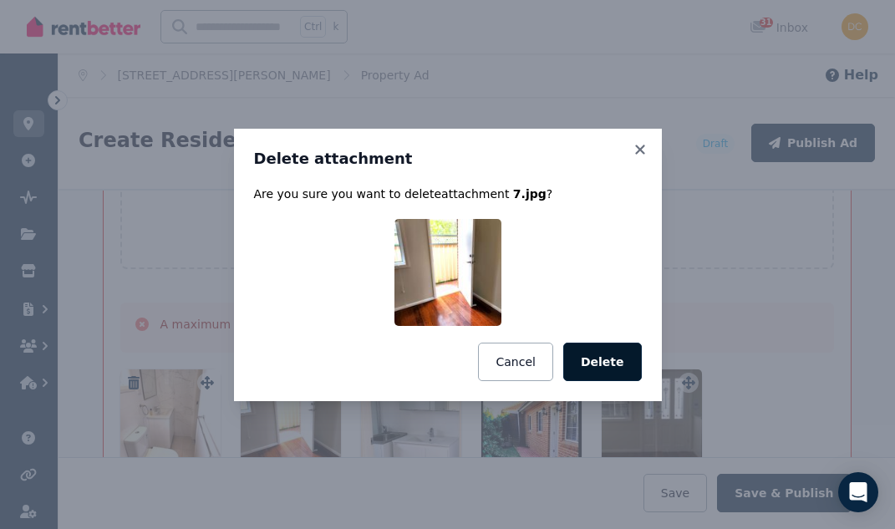
click at [598, 370] on button "Delete" at bounding box center [602, 362] width 79 height 38
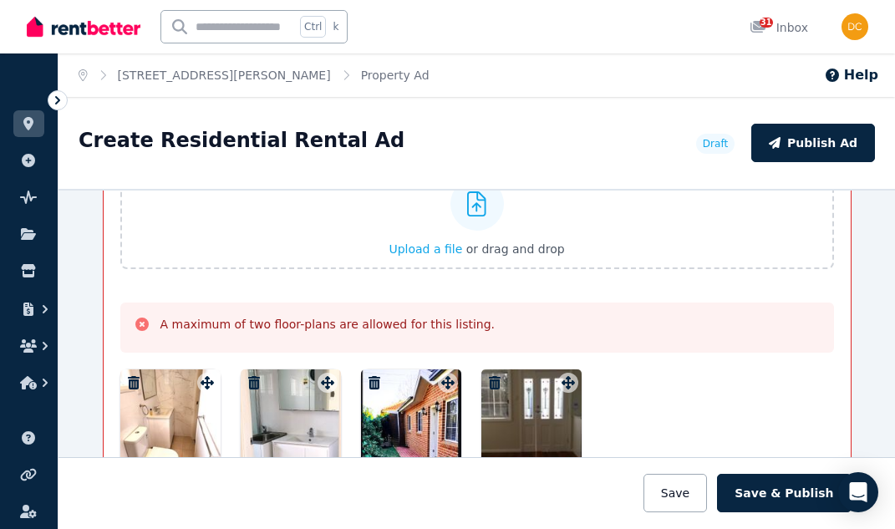
click at [487, 380] on icon "button" at bounding box center [495, 382] width 17 height 13
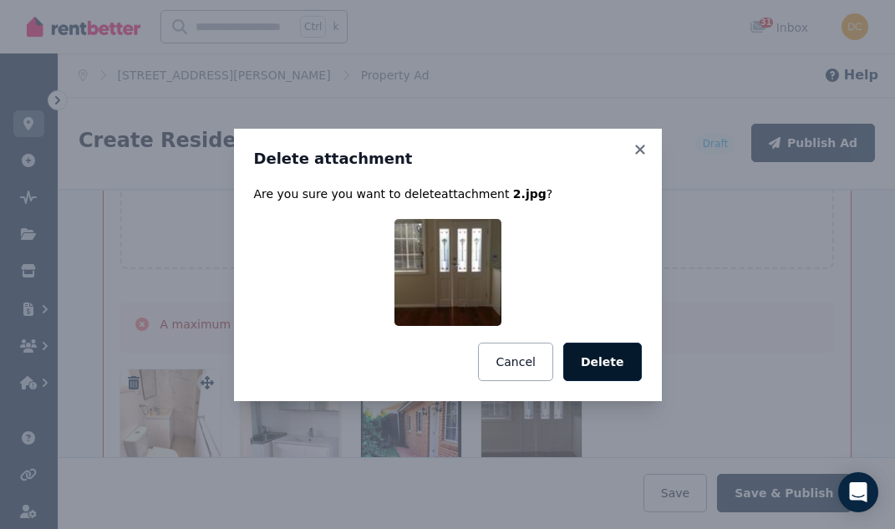
click at [607, 359] on button "Delete" at bounding box center [602, 362] width 79 height 38
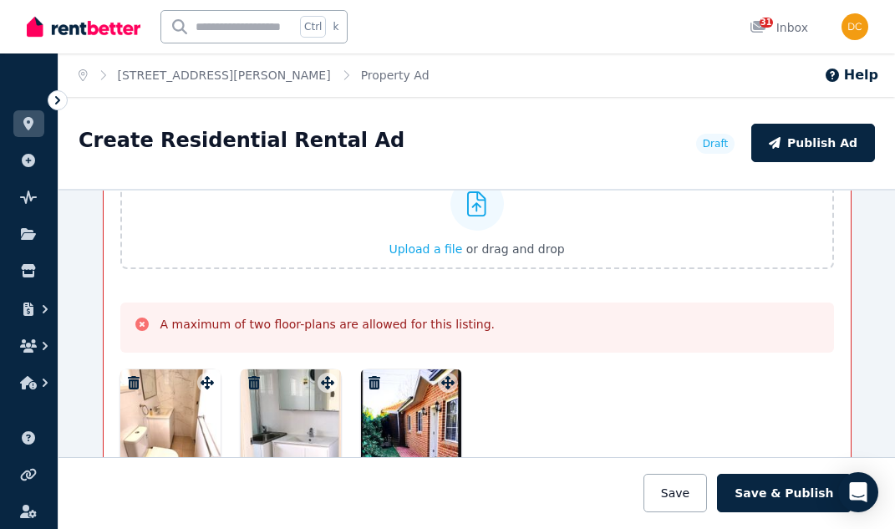
click at [248, 381] on icon "button" at bounding box center [254, 382] width 12 height 13
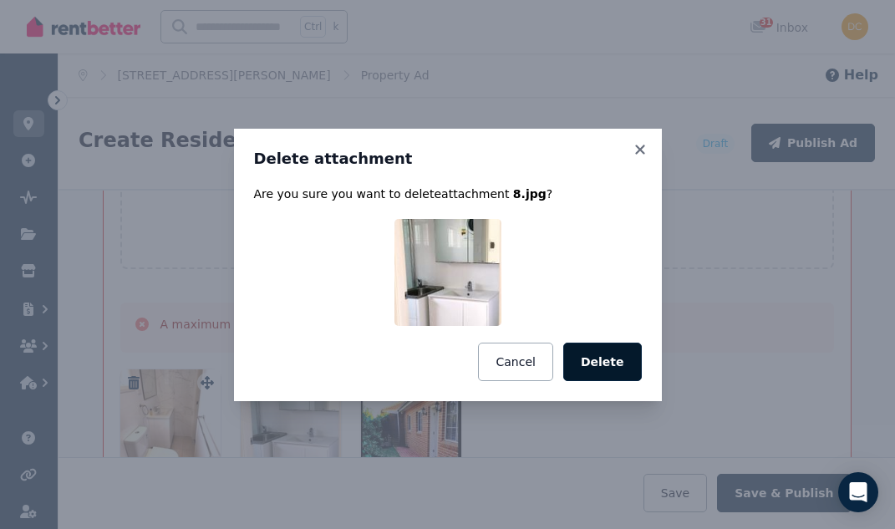
click at [592, 356] on button "Delete" at bounding box center [602, 362] width 79 height 38
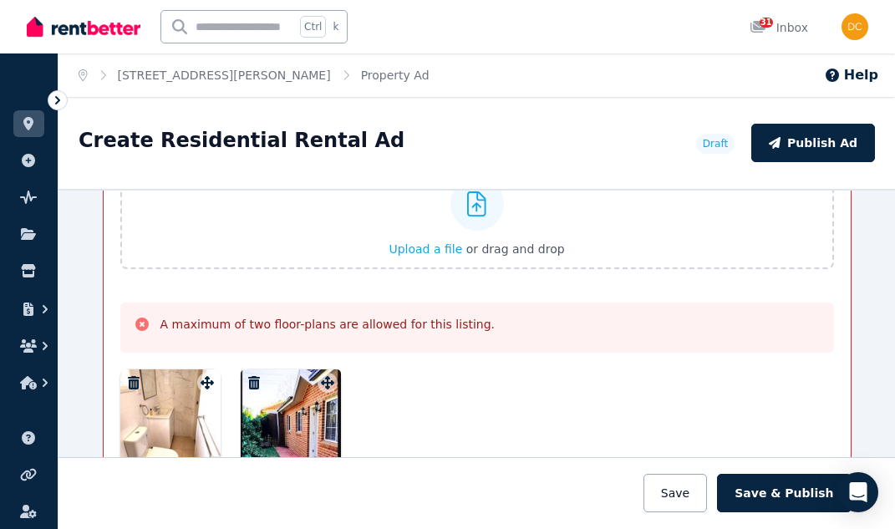
drag, startPoint x: 165, startPoint y: 403, endPoint x: 335, endPoint y: 432, distance: 173.0
click at [335, 432] on div at bounding box center [477, 419] width 714 height 100
click at [128, 386] on icon "button" at bounding box center [134, 382] width 12 height 13
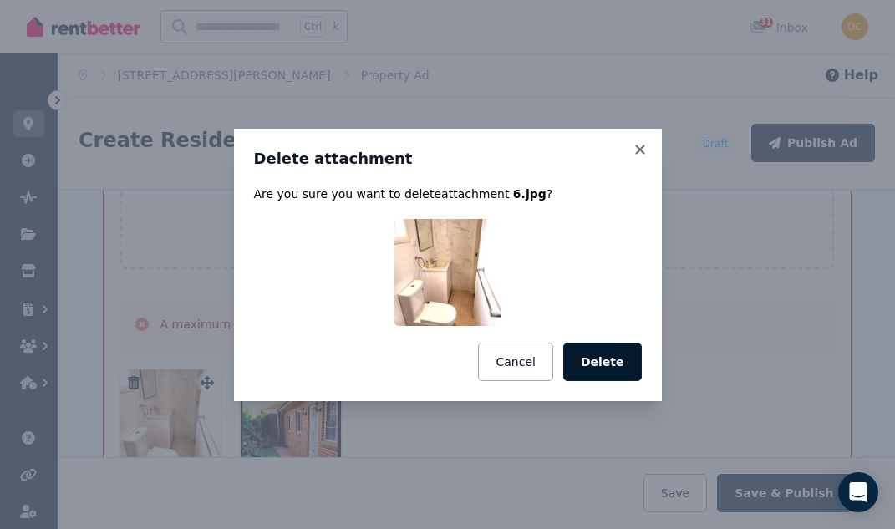
click at [592, 364] on button "Delete" at bounding box center [602, 362] width 79 height 38
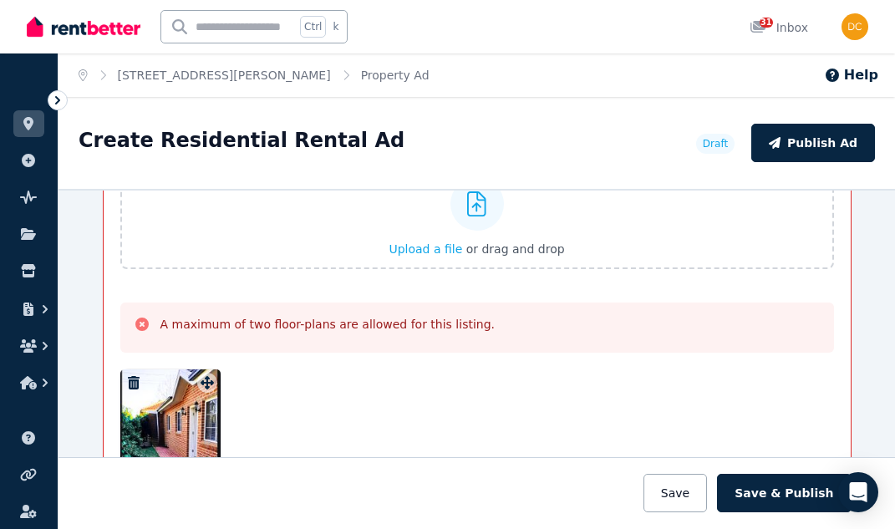
click at [383, 408] on div at bounding box center [477, 419] width 714 height 100
click at [430, 242] on span "Upload a file" at bounding box center [426, 248] width 74 height 13
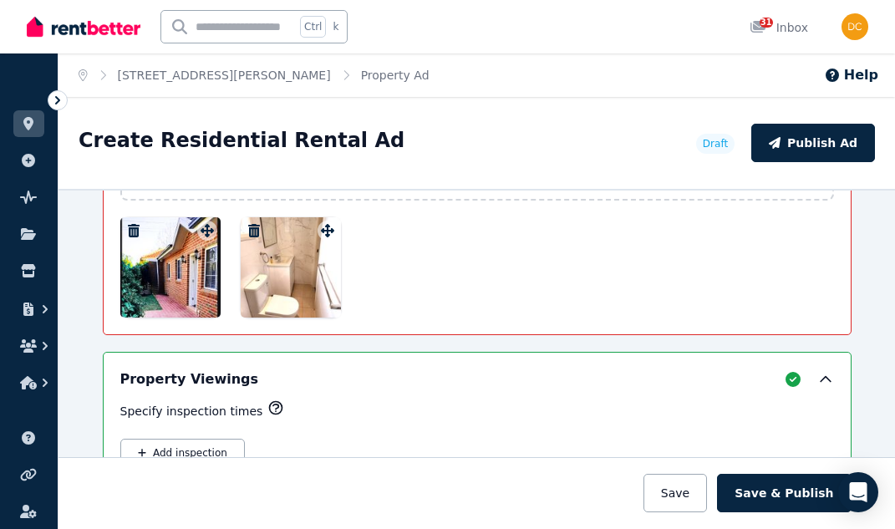
scroll to position [2675, 0]
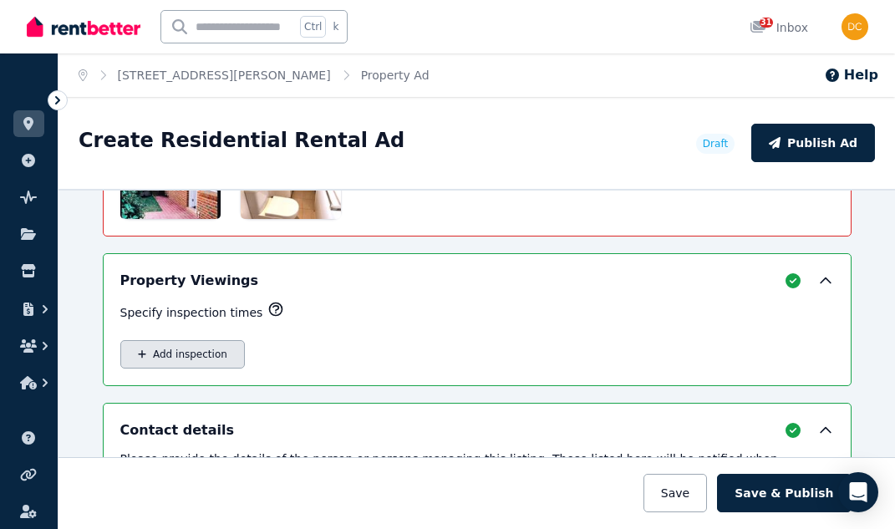
click at [217, 352] on button "Add inspection" at bounding box center [182, 354] width 125 height 28
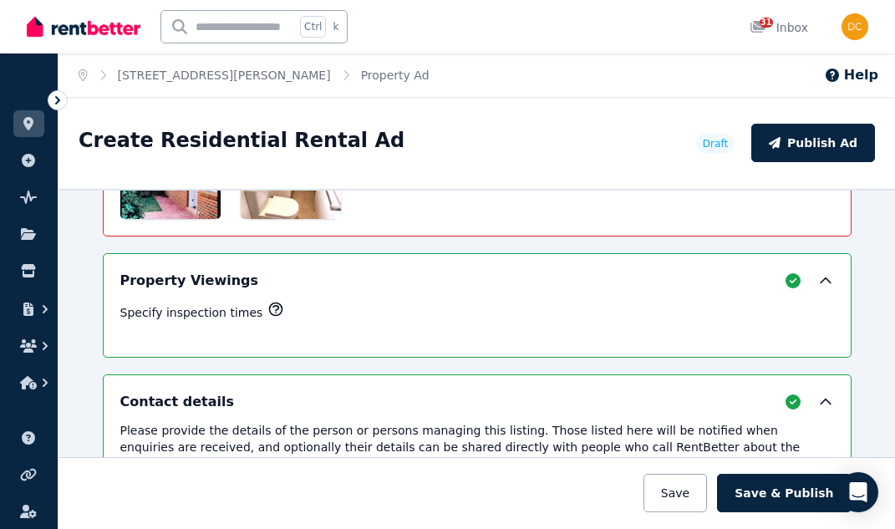
select select "**"
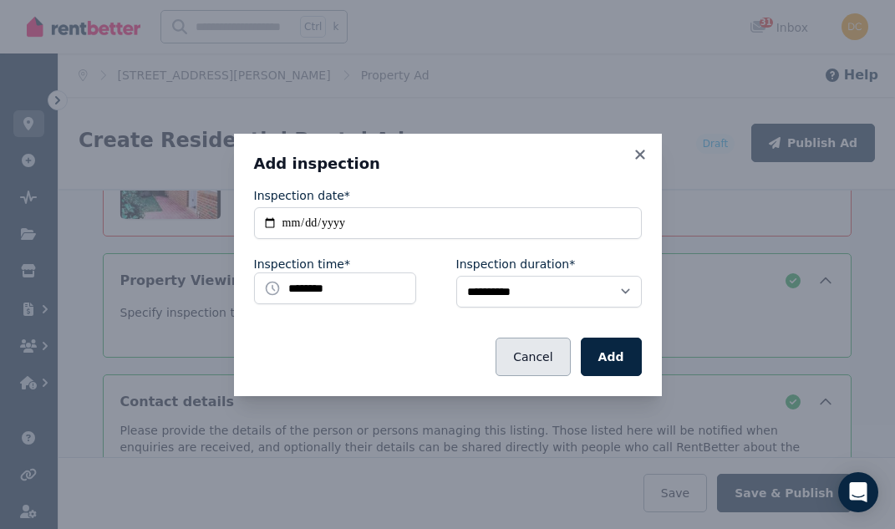
click at [556, 363] on button "Cancel" at bounding box center [533, 357] width 74 height 38
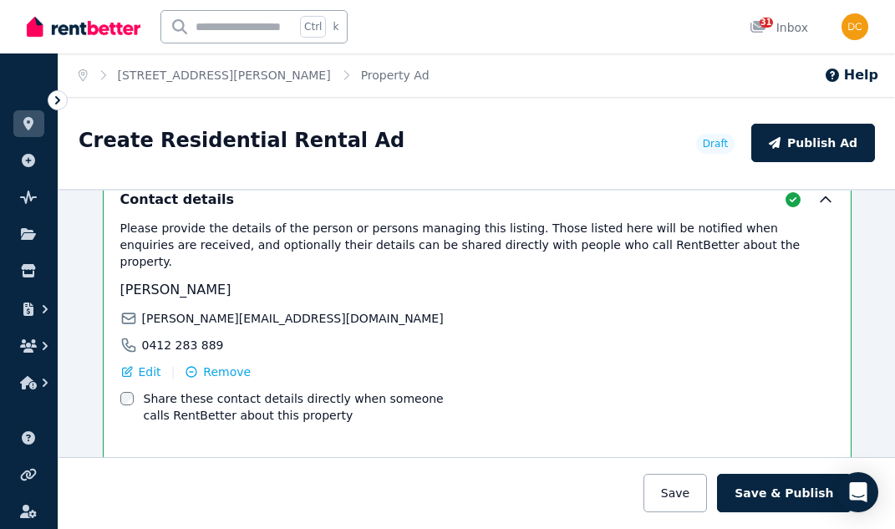
scroll to position [2950, 0]
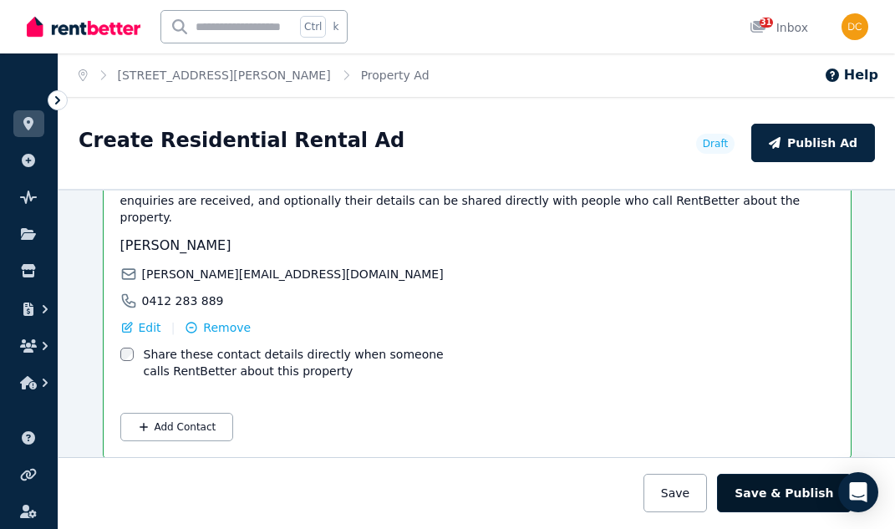
click at [772, 497] on button "Save & Publish" at bounding box center [784, 493] width 134 height 38
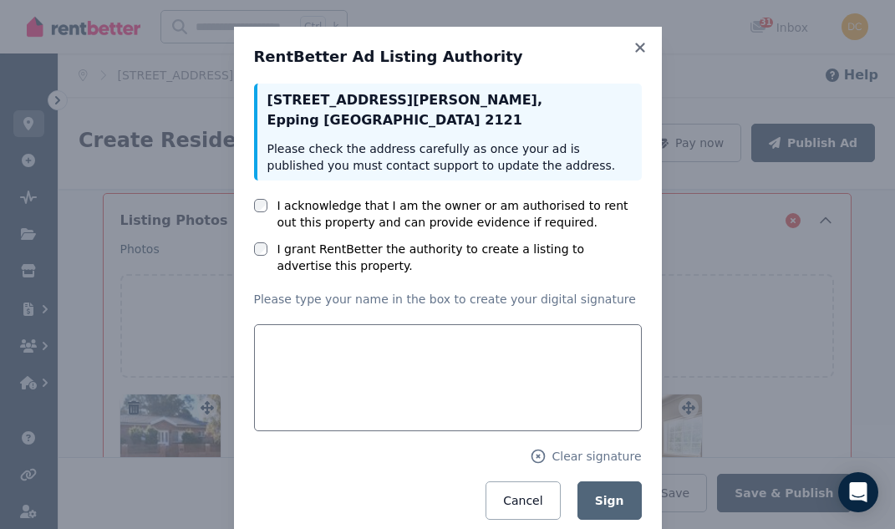
scroll to position [2067, 0]
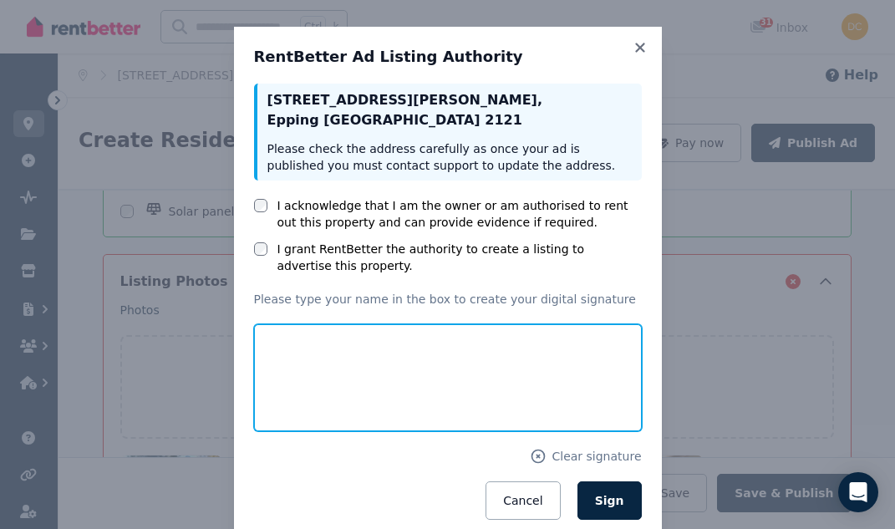
click at [415, 352] on input "text" at bounding box center [448, 377] width 388 height 107
type input "*********"
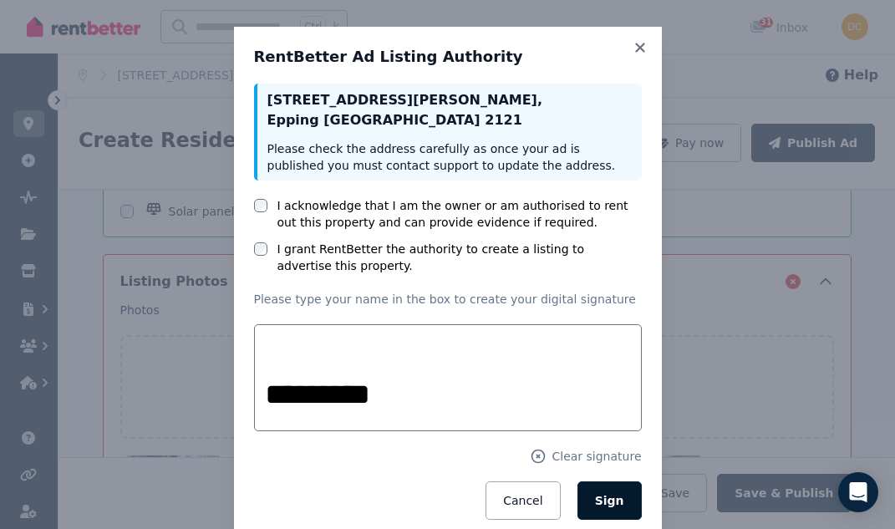
click at [602, 498] on span "Sign" at bounding box center [609, 500] width 29 height 13
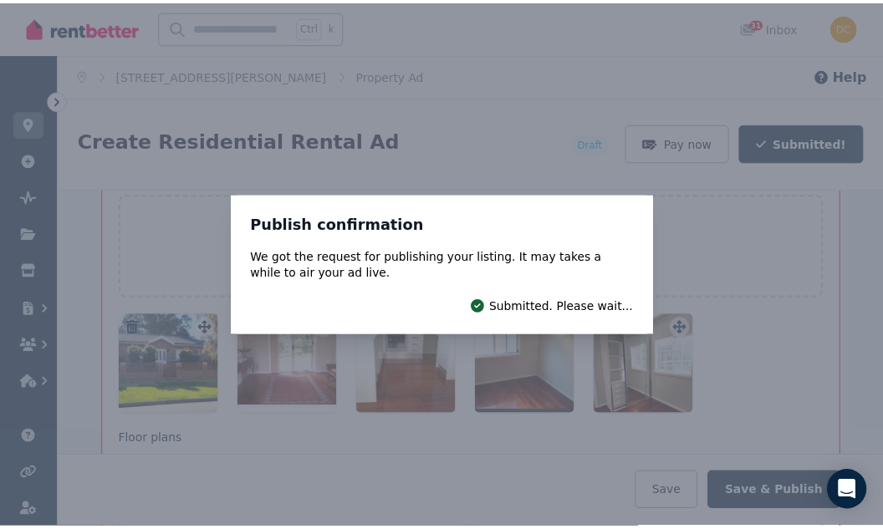
scroll to position [1927, 0]
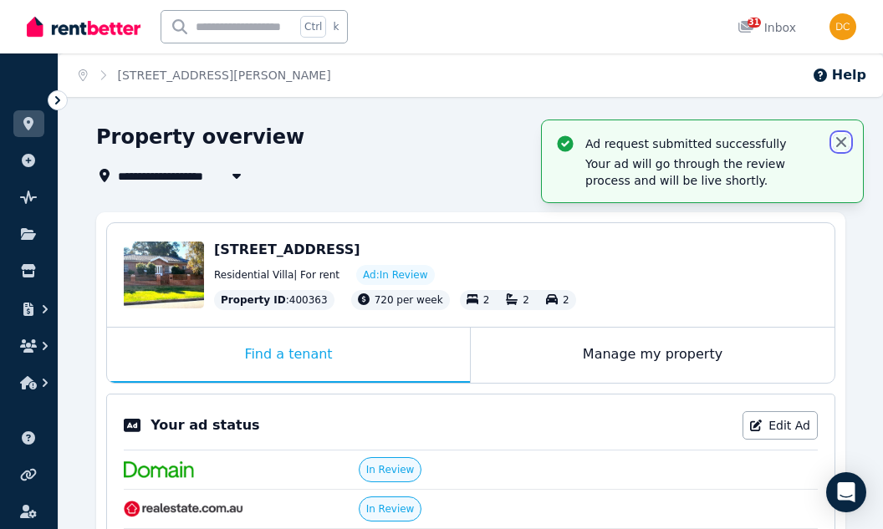
click at [836, 148] on icon "button" at bounding box center [841, 142] width 17 height 17
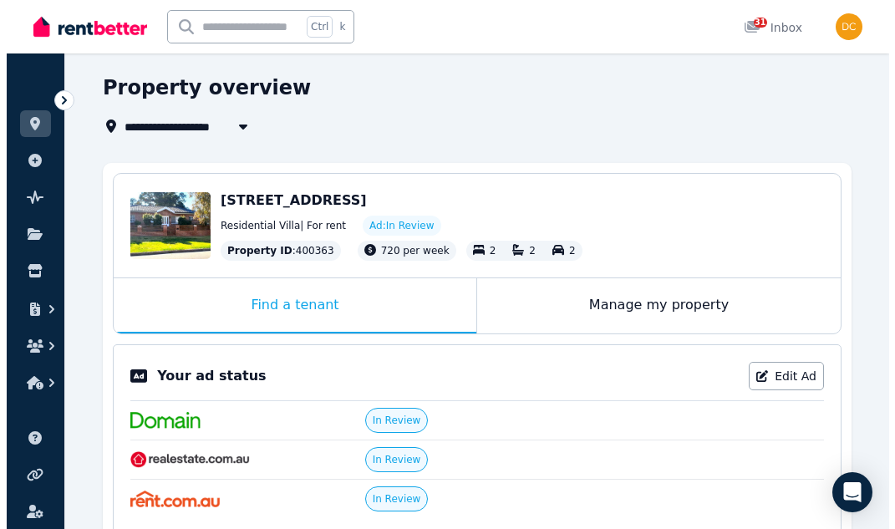
scroll to position [46, 0]
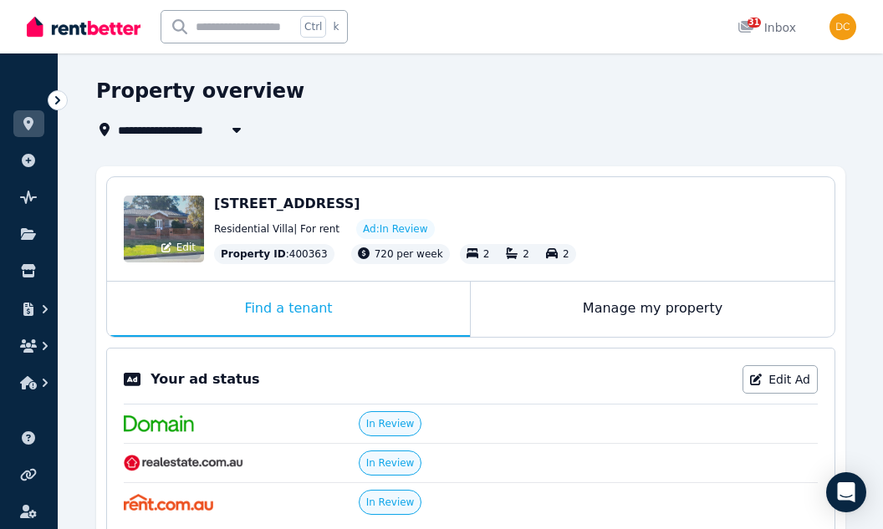
click at [182, 250] on span "Edit" at bounding box center [185, 247] width 19 height 13
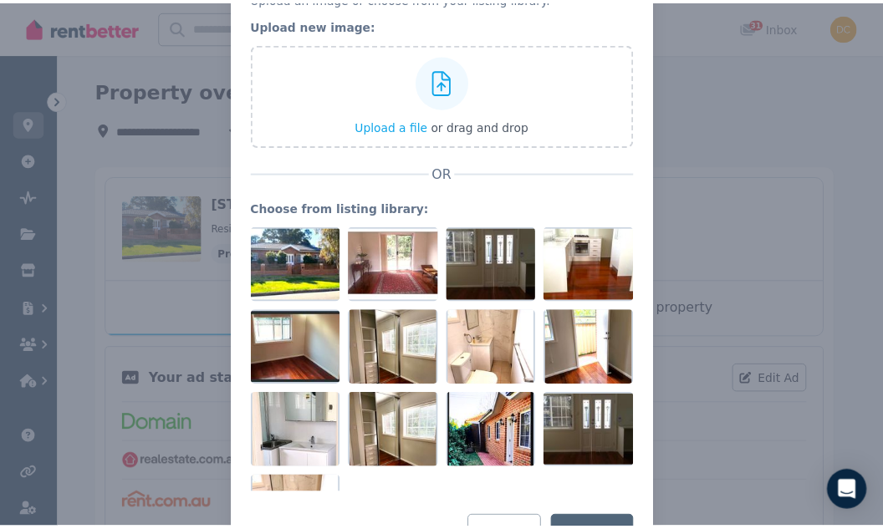
scroll to position [0, 0]
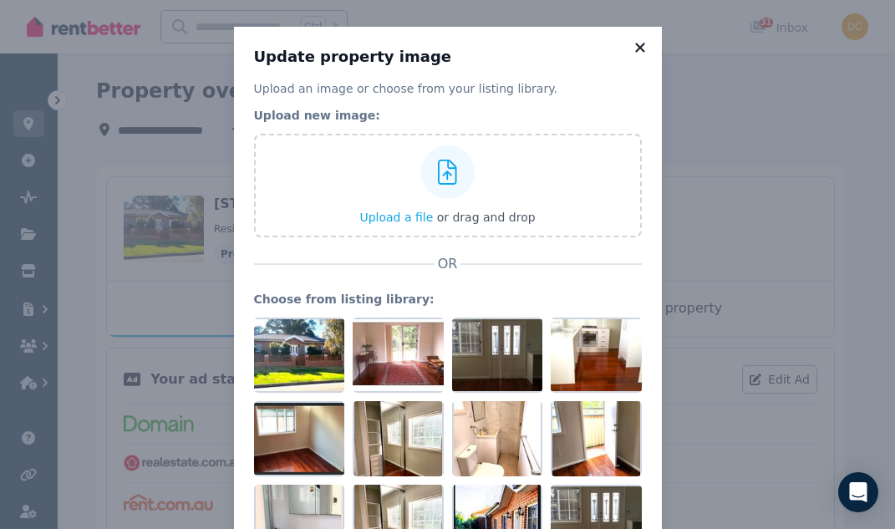
click at [635, 48] on icon at bounding box center [639, 47] width 9 height 9
